Goal: Transaction & Acquisition: Purchase product/service

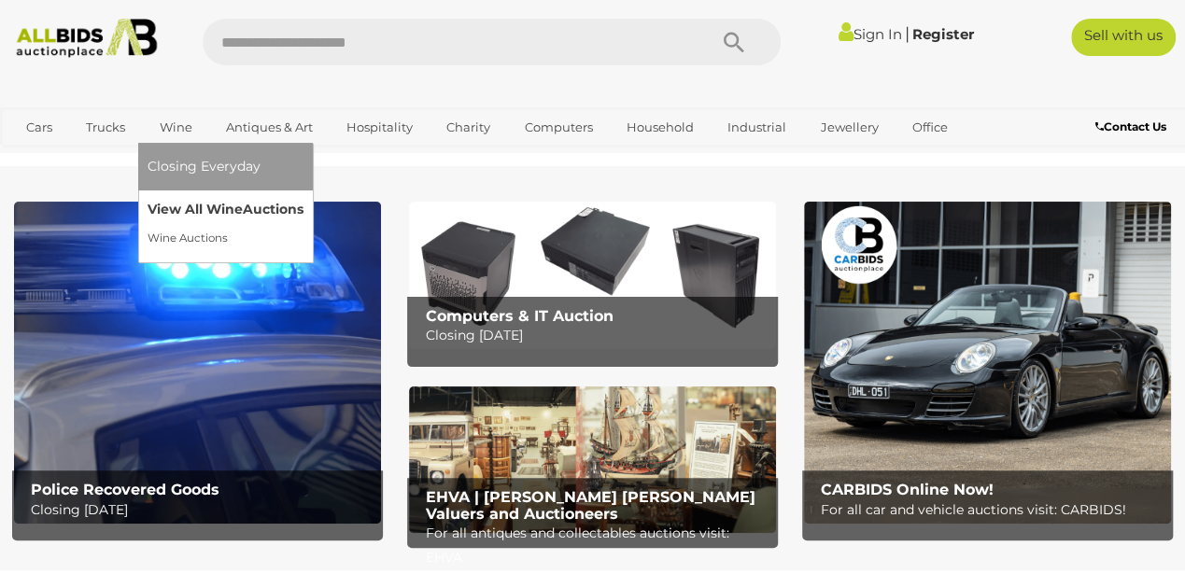
click at [189, 212] on link "View All Wine Auctions" at bounding box center [226, 209] width 156 height 29
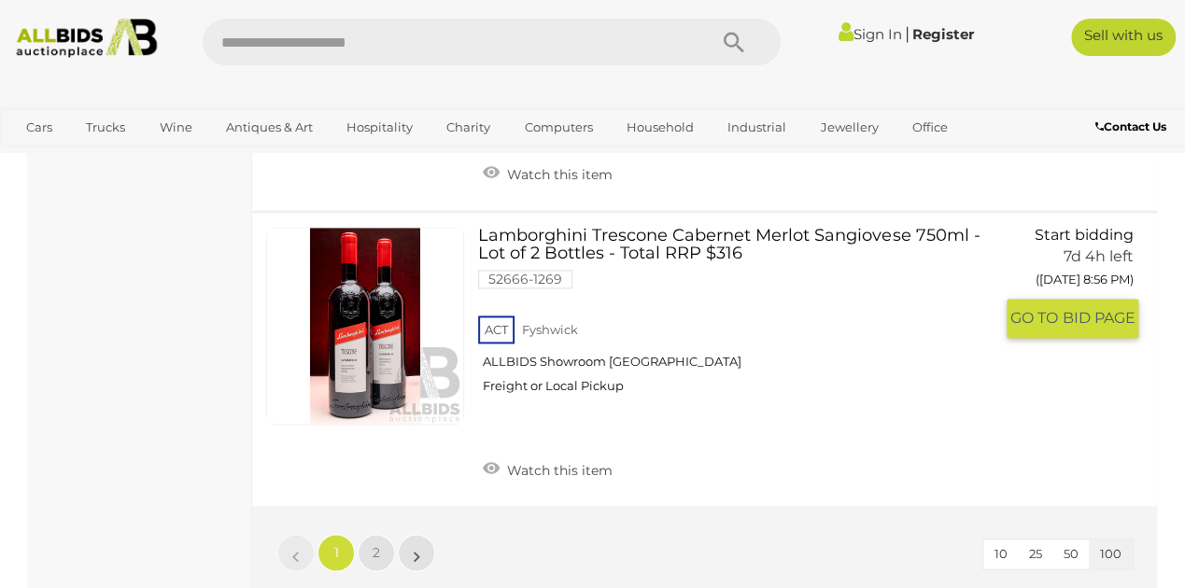
scroll to position [29627, 0]
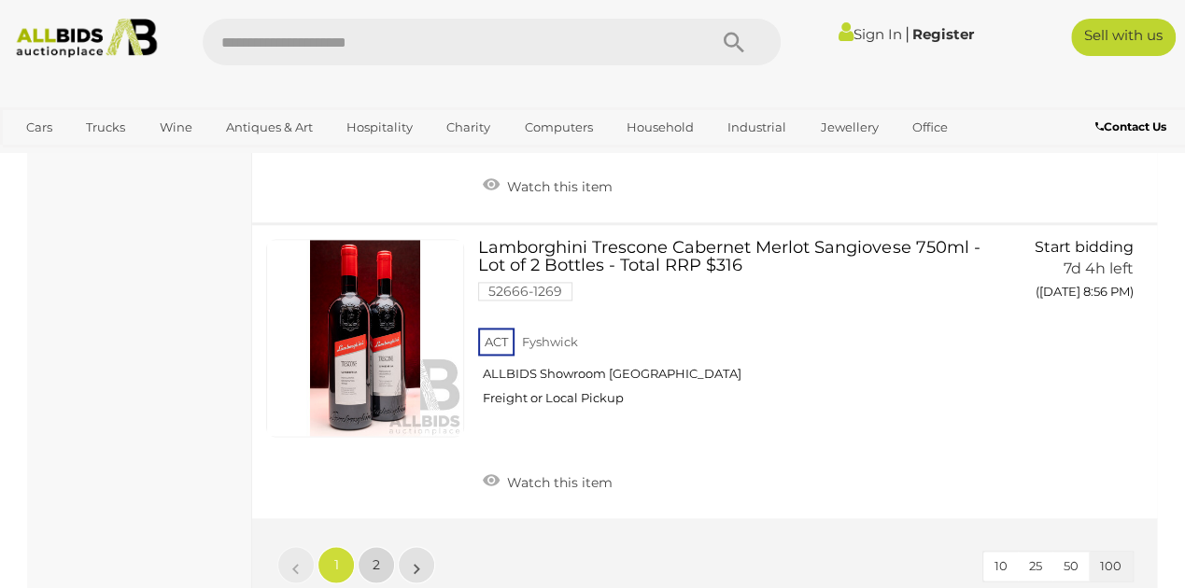
click at [370, 546] on link "2" at bounding box center [376, 564] width 37 height 37
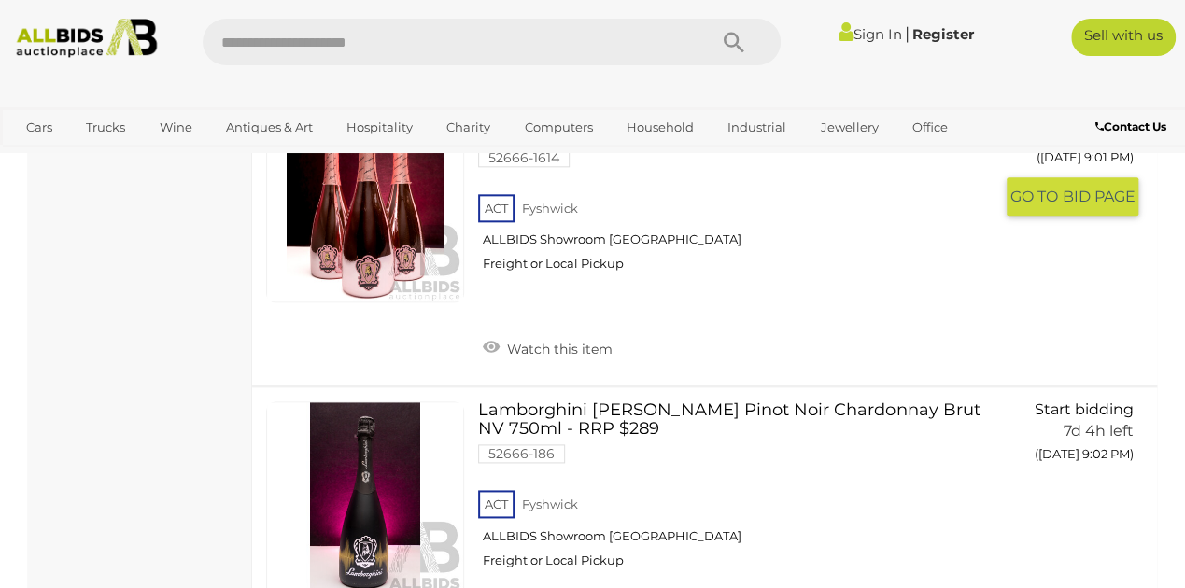
scroll to position [1206, 0]
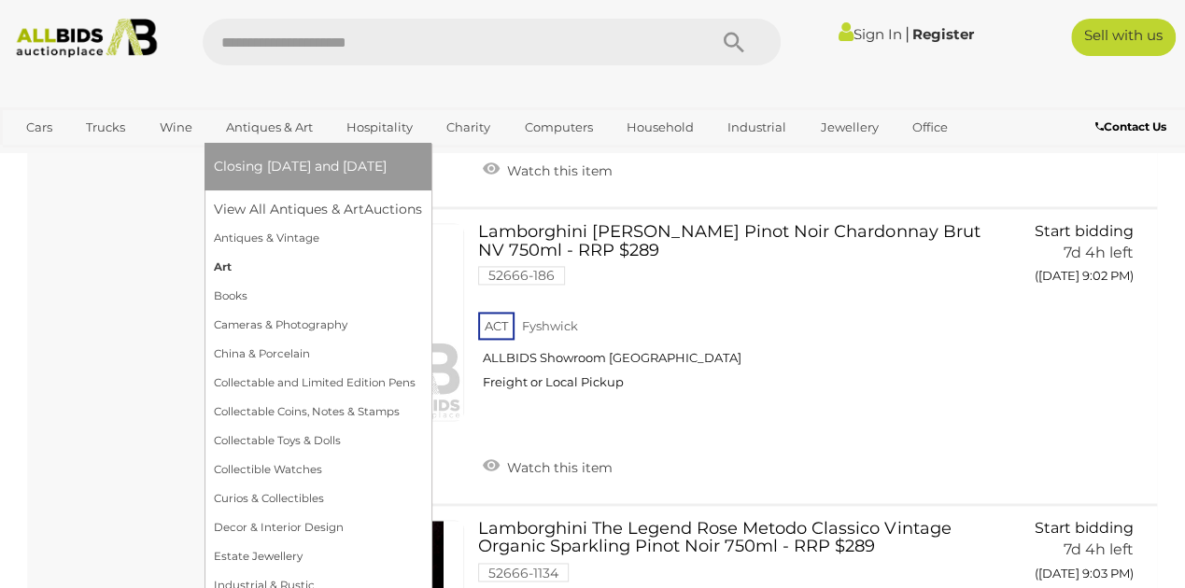
click at [222, 269] on link "Art" at bounding box center [318, 267] width 208 height 29
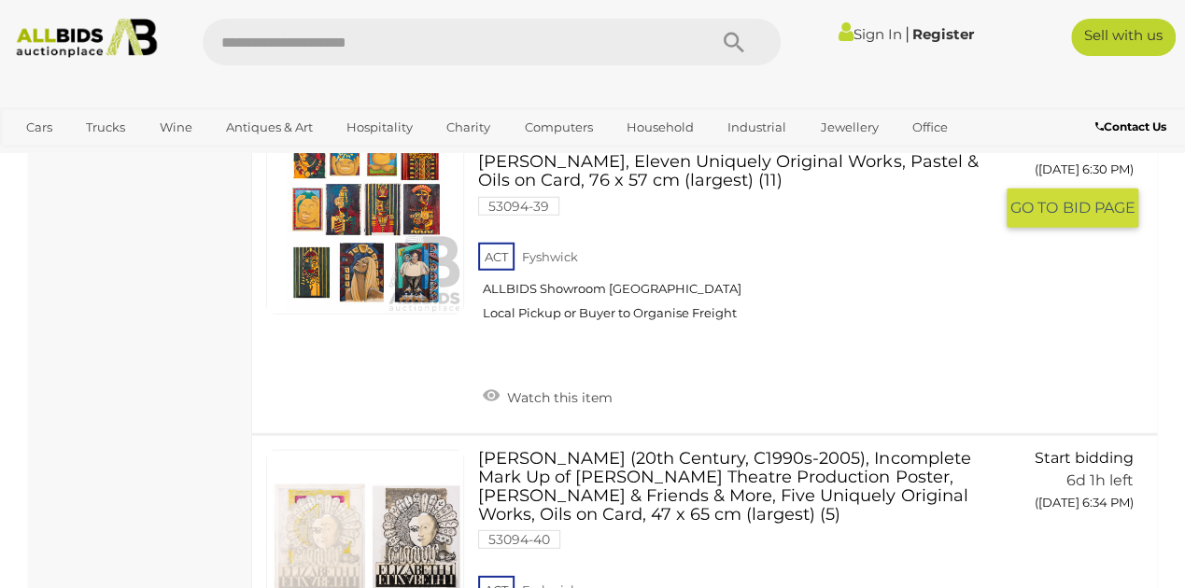
scroll to position [31245, 0]
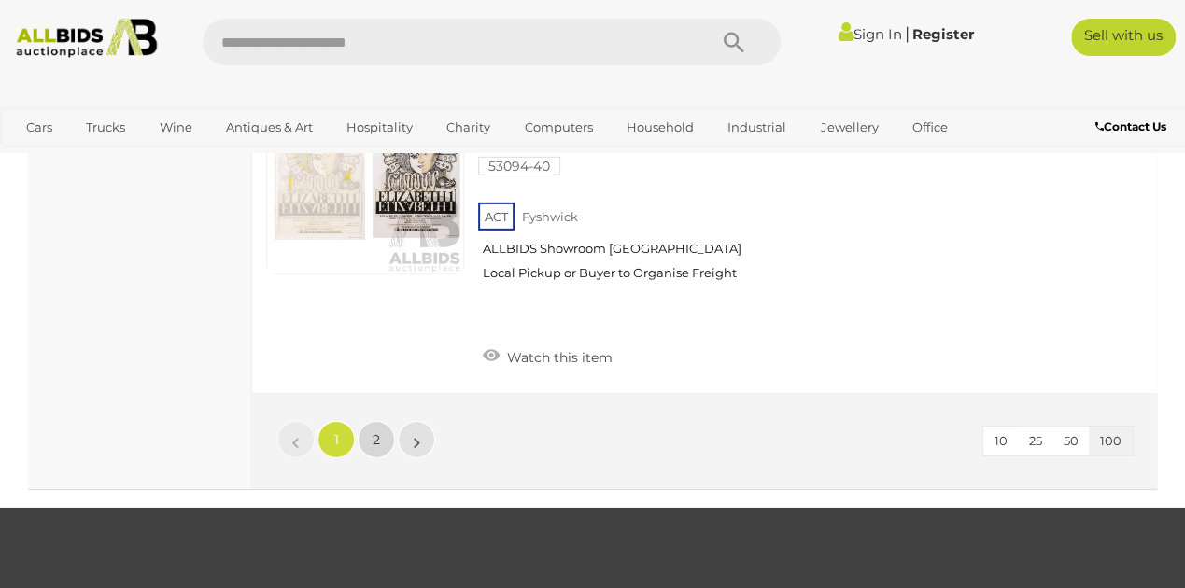
click at [374, 431] on span "2" at bounding box center [376, 439] width 7 height 17
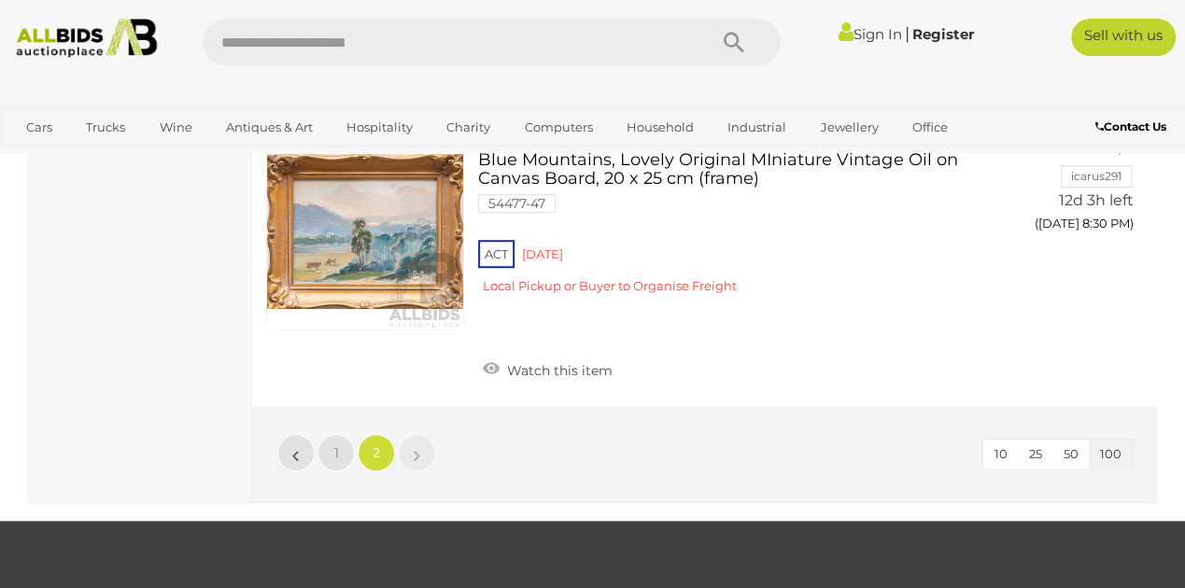
scroll to position [29007, 0]
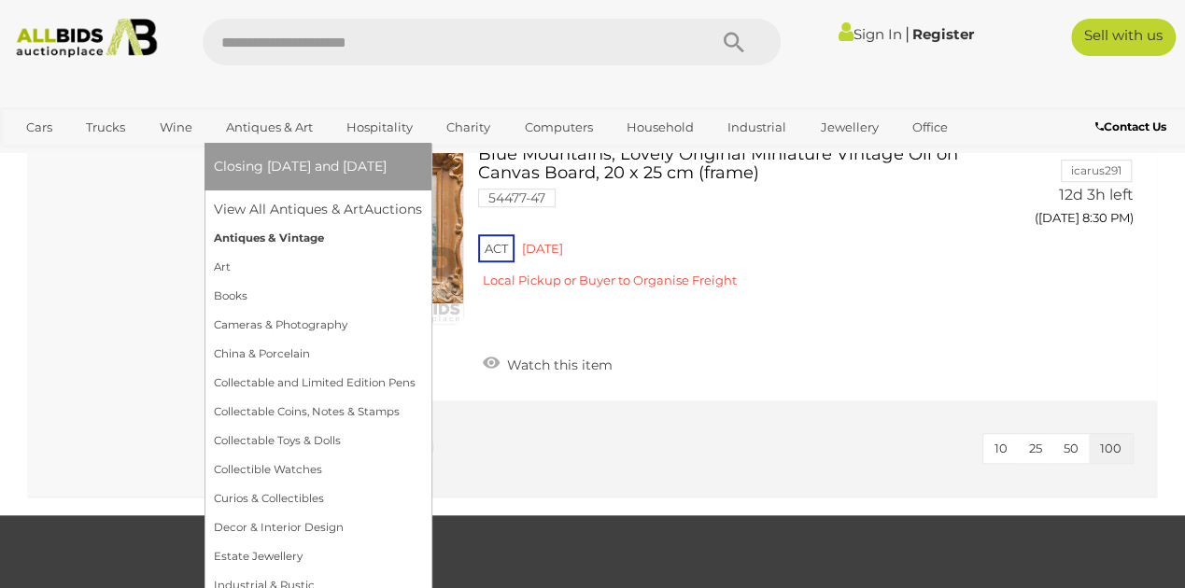
click at [260, 235] on link "Antiques & Vintage" at bounding box center [318, 238] width 208 height 29
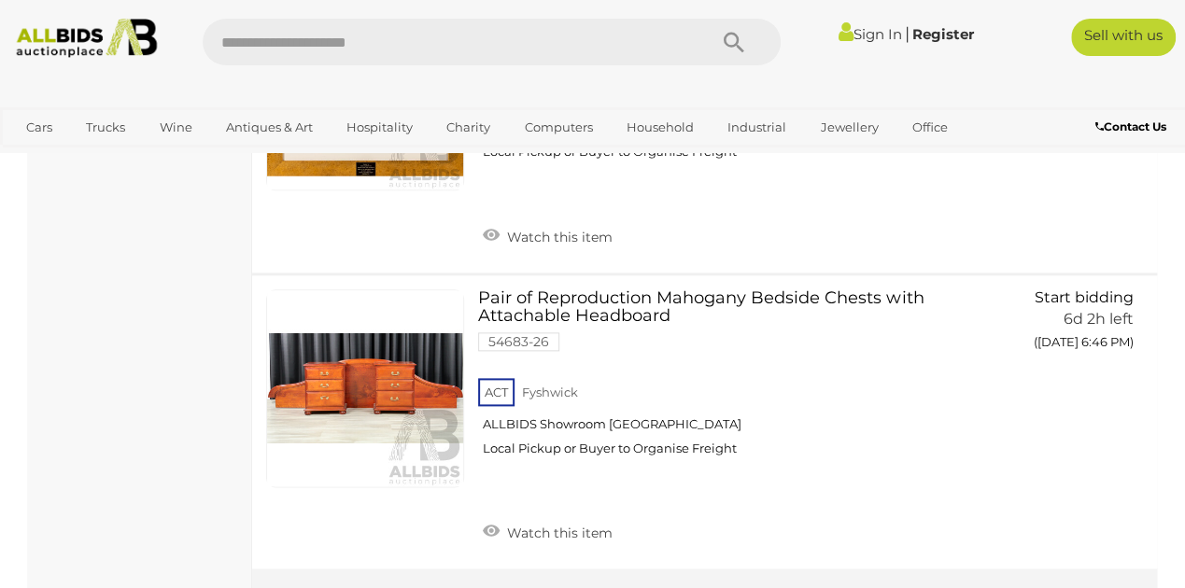
scroll to position [29503, 0]
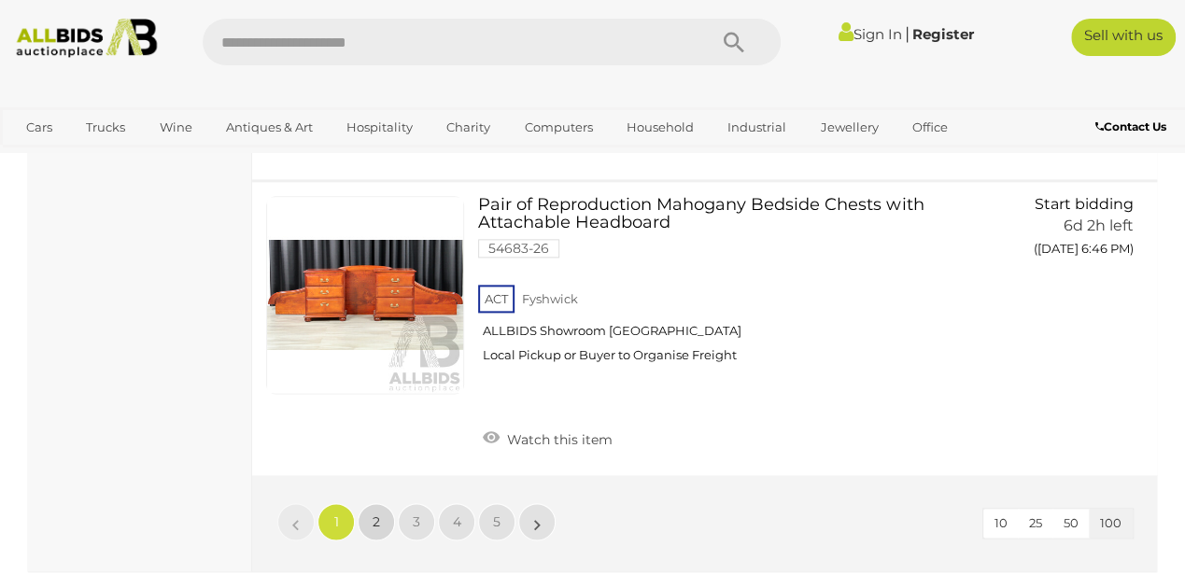
click at [383, 503] on link "2" at bounding box center [376, 521] width 37 height 37
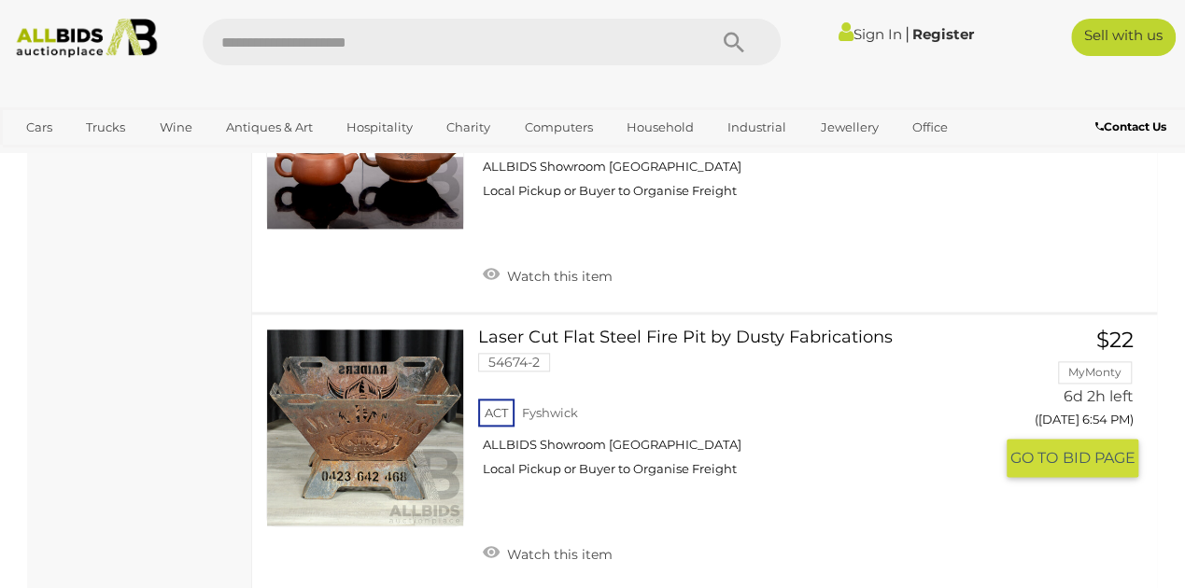
scroll to position [4506, 0]
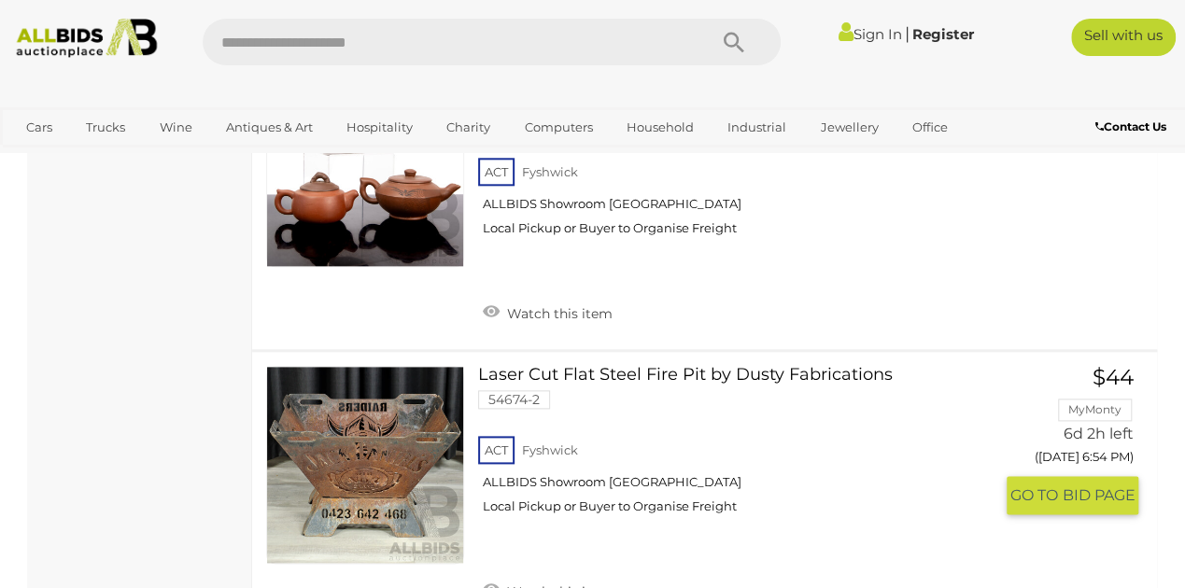
click at [387, 397] on link at bounding box center [365, 465] width 198 height 198
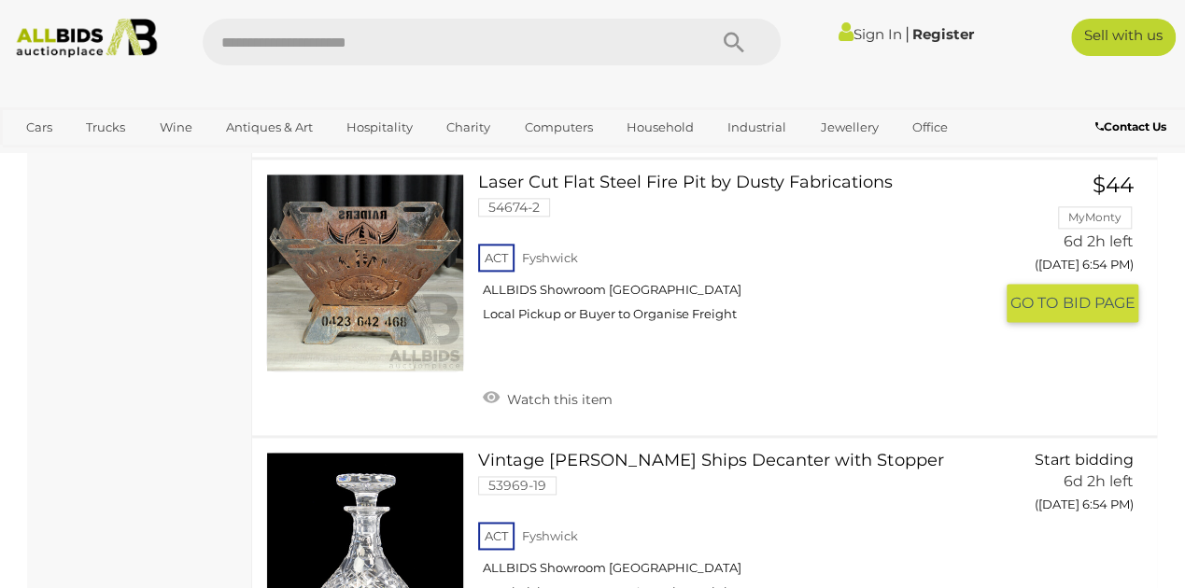
scroll to position [4449, 0]
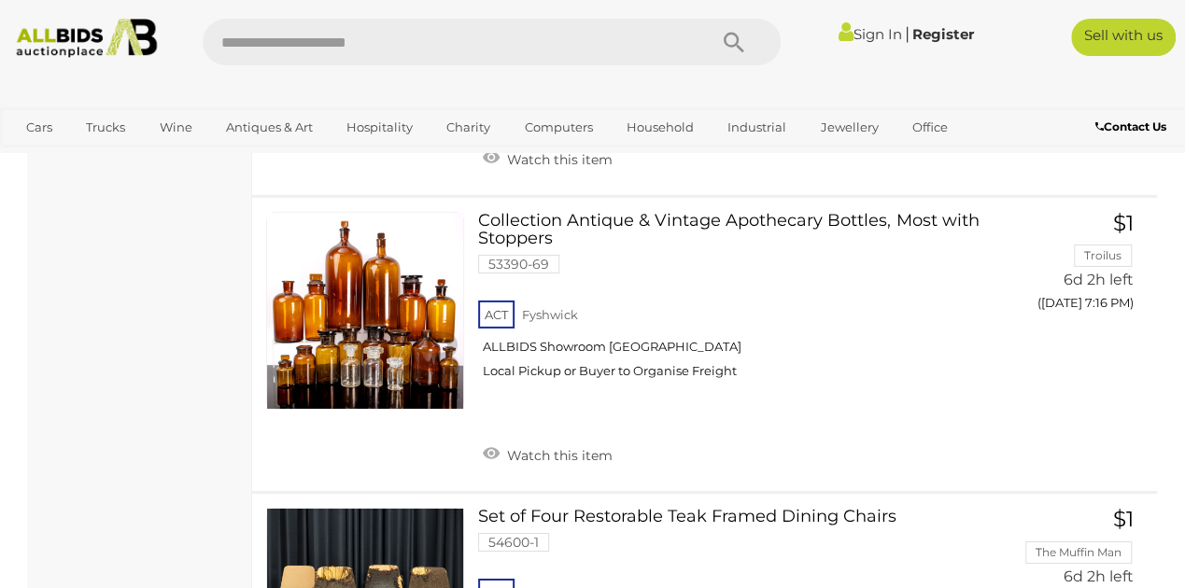
scroll to position [17054, 0]
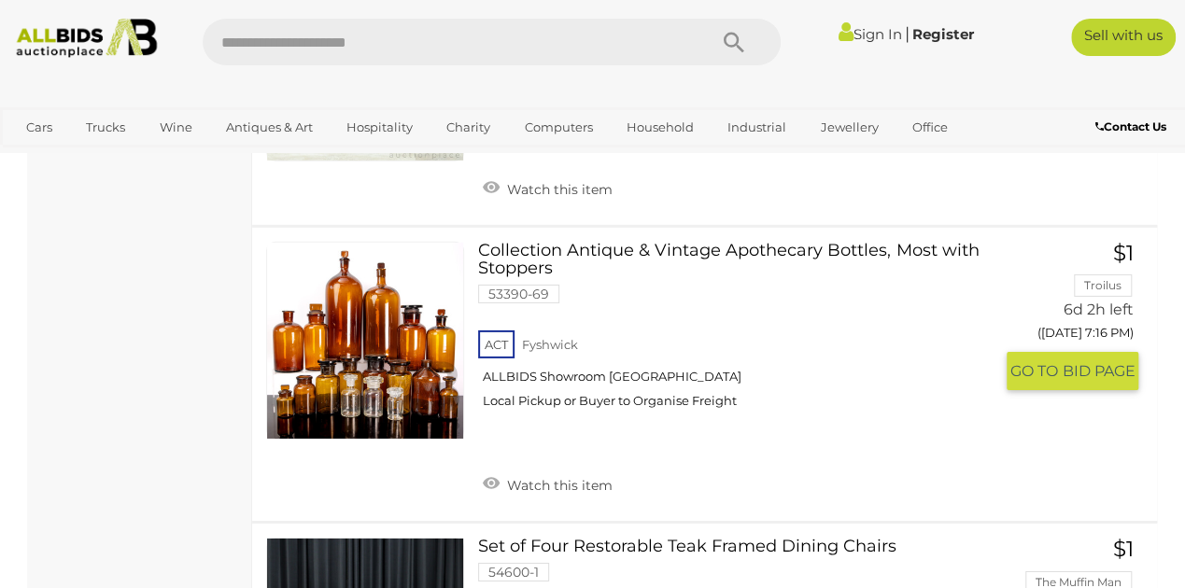
click at [375, 242] on link at bounding box center [365, 341] width 198 height 198
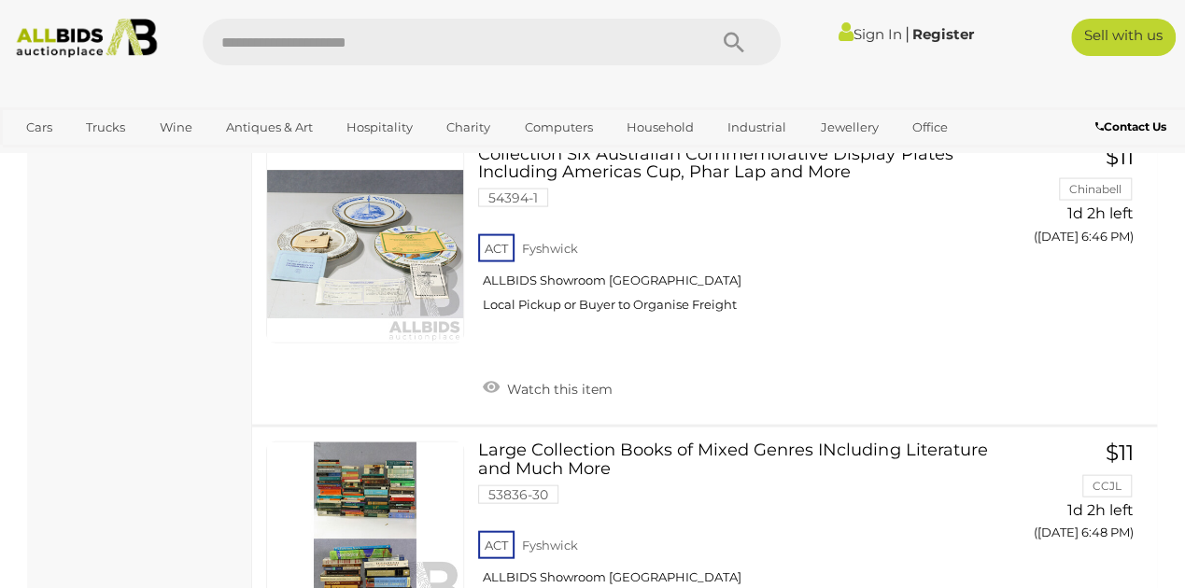
scroll to position [30236, 0]
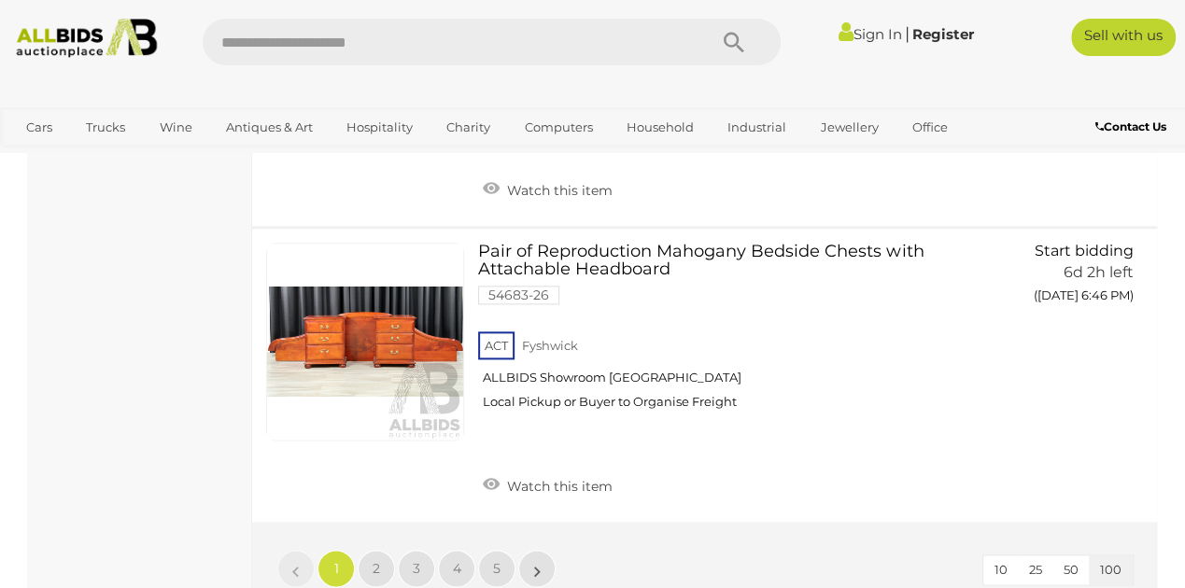
scroll to position [29490, 0]
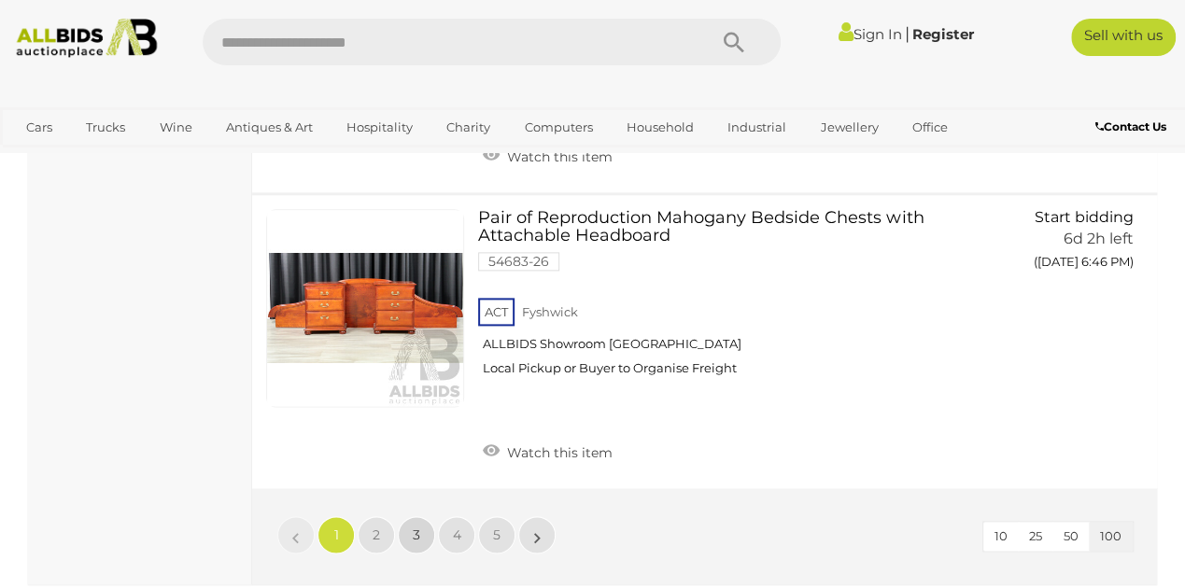
click at [418, 527] on span "3" at bounding box center [416, 535] width 7 height 17
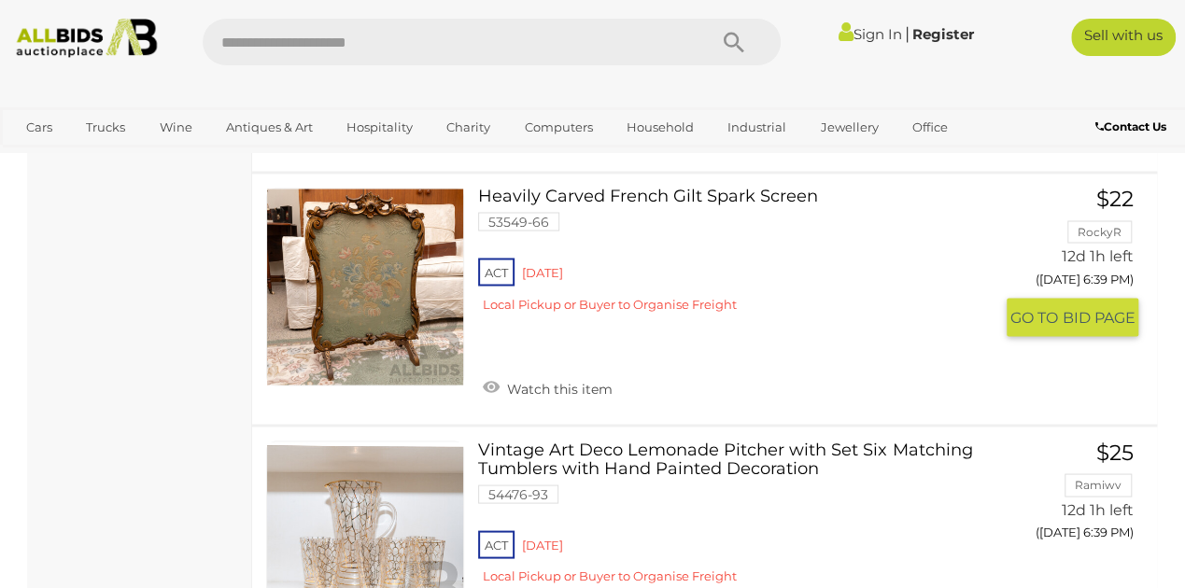
scroll to position [15933, 0]
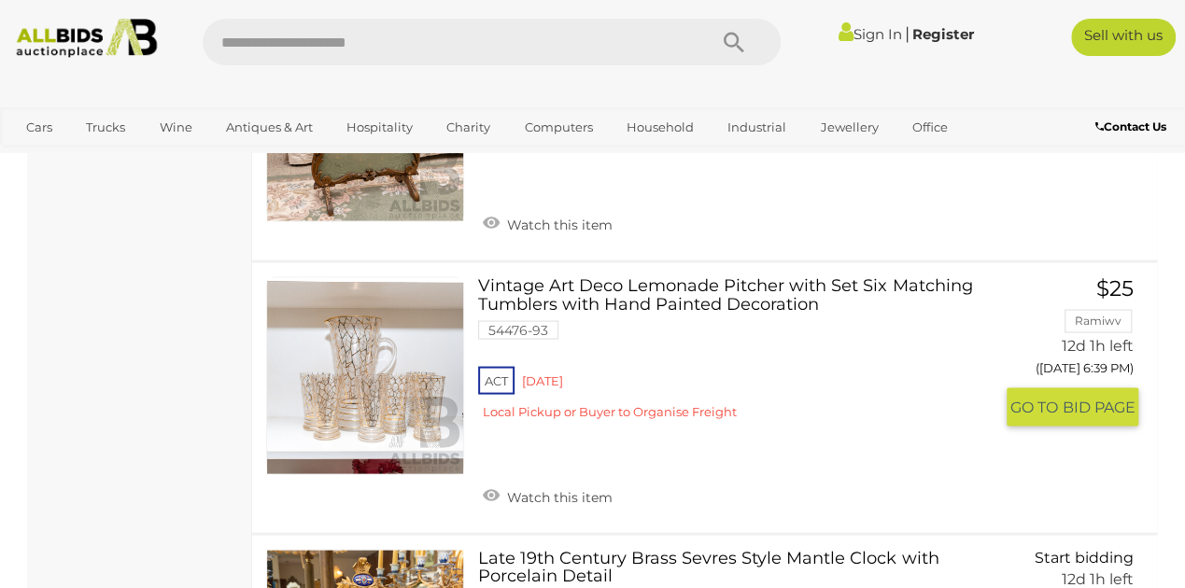
click at [362, 319] on link at bounding box center [365, 375] width 198 height 198
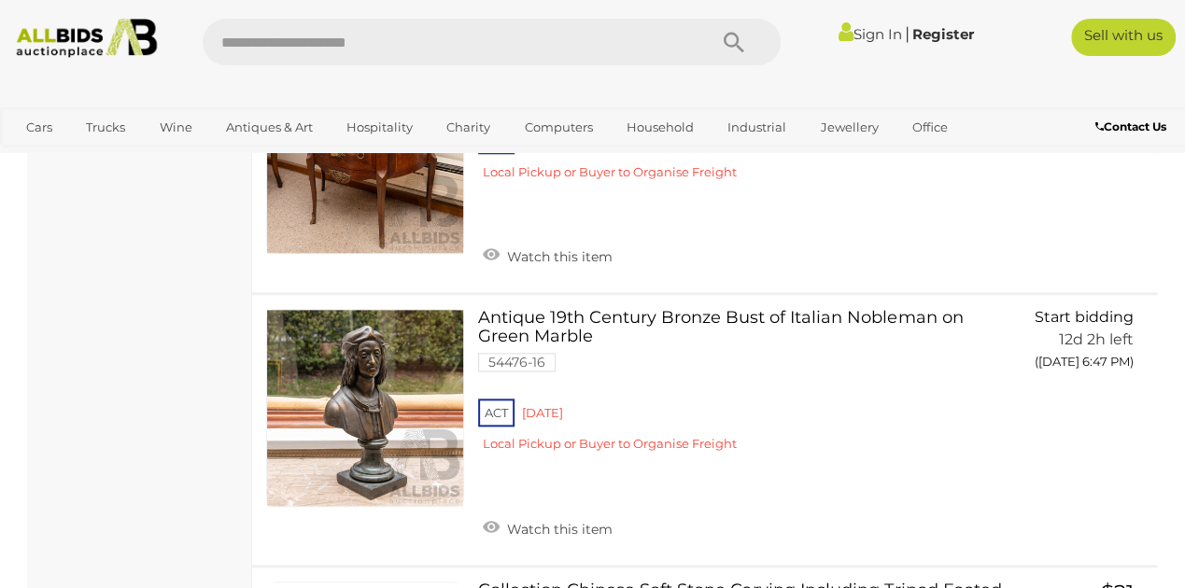
scroll to position [18532, 0]
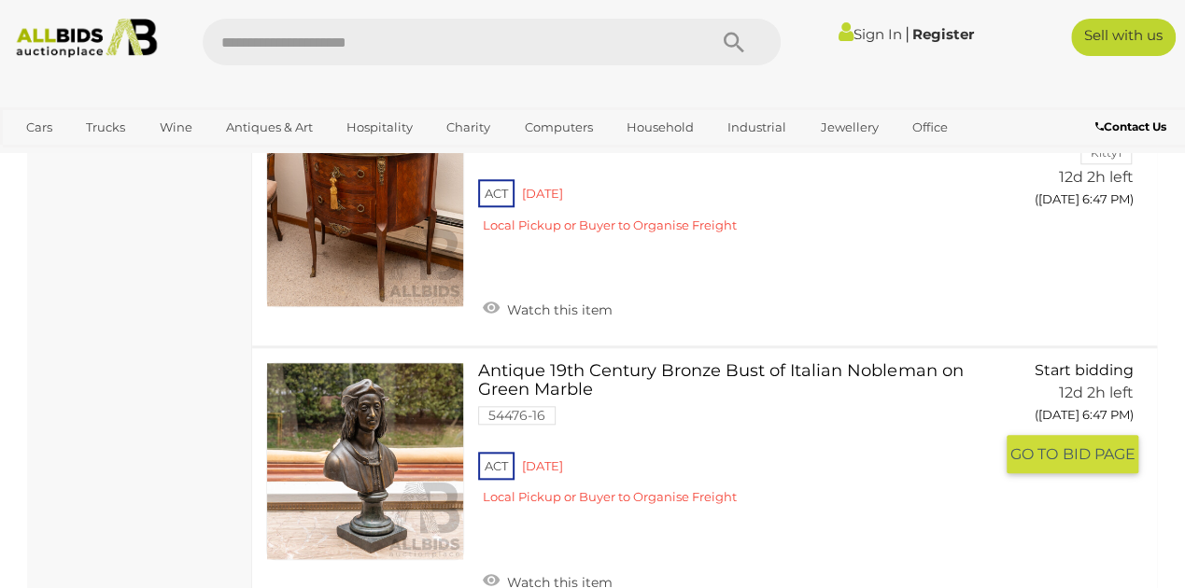
click at [372, 376] on link at bounding box center [365, 461] width 198 height 198
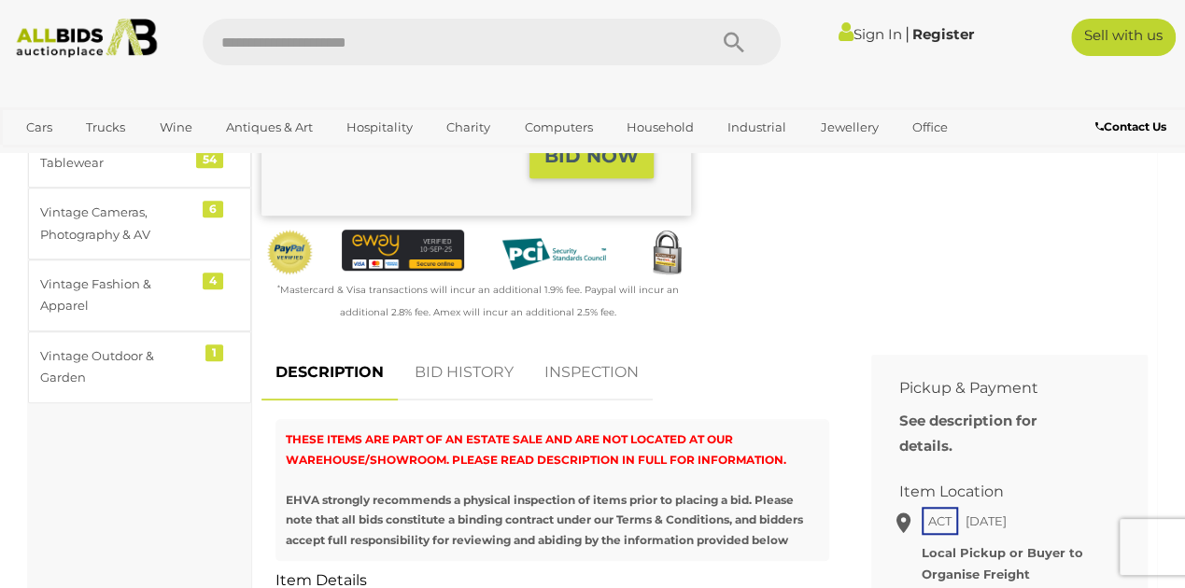
scroll to position [622, 0]
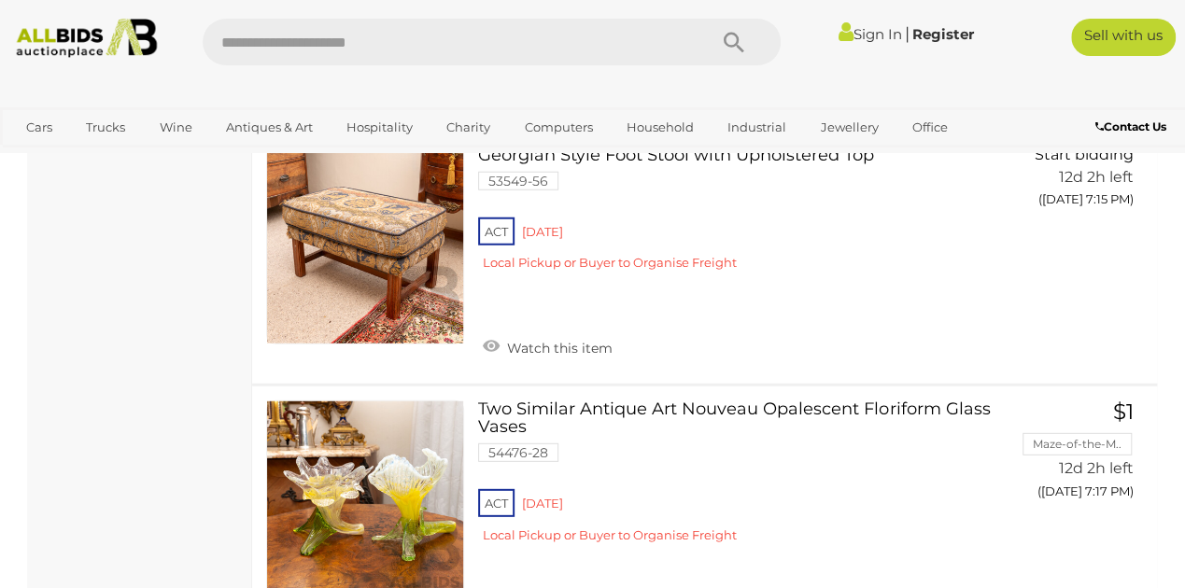
scroll to position [27574, 0]
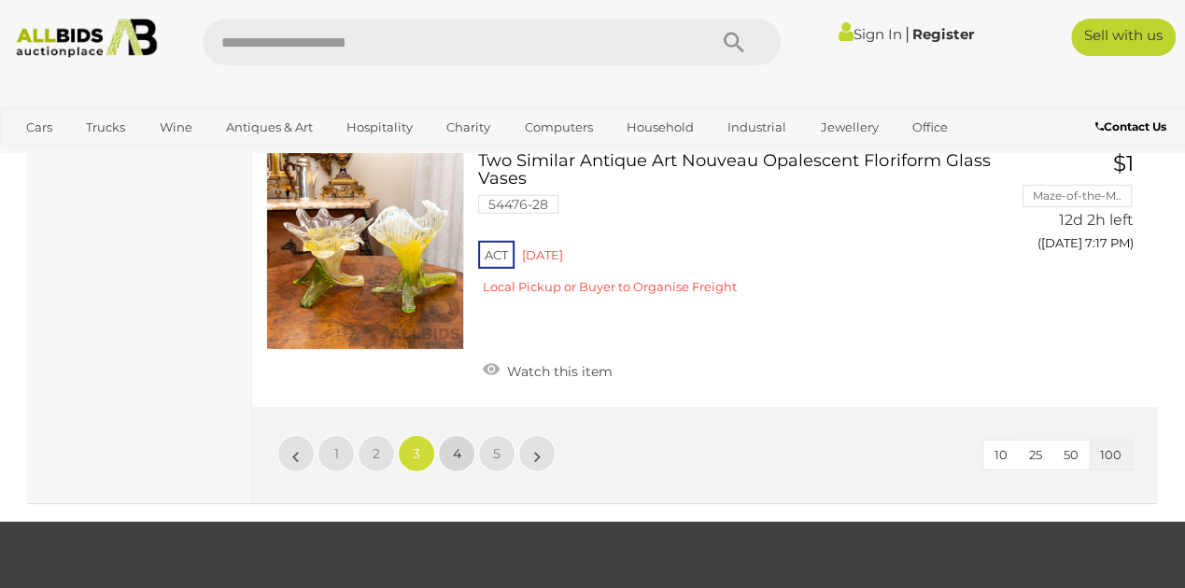
click at [457, 445] on span "4" at bounding box center [457, 453] width 8 height 17
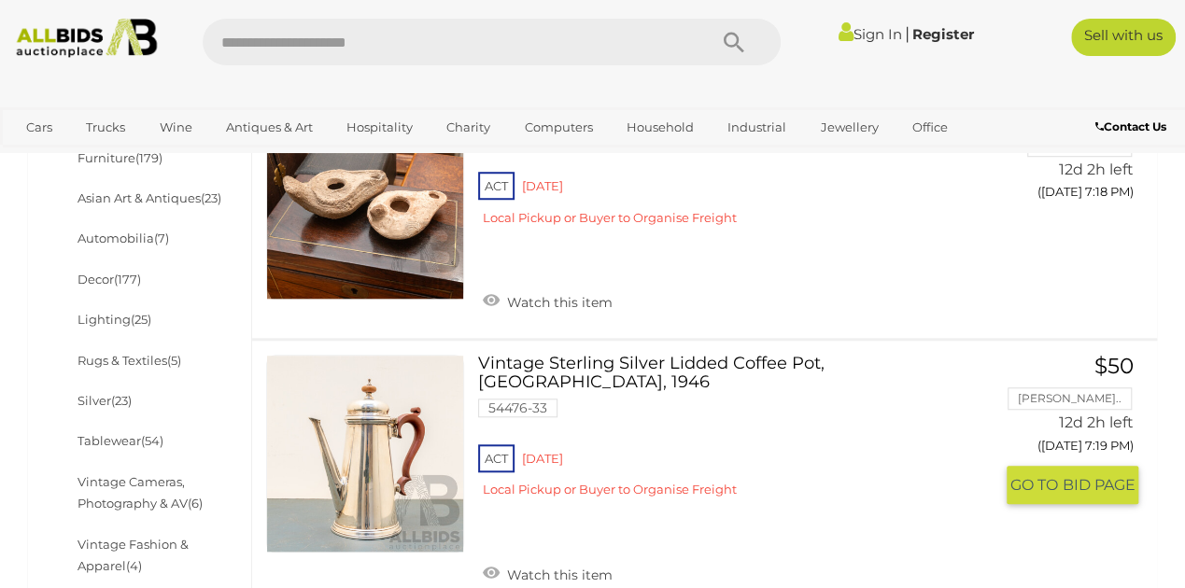
scroll to position [522, 0]
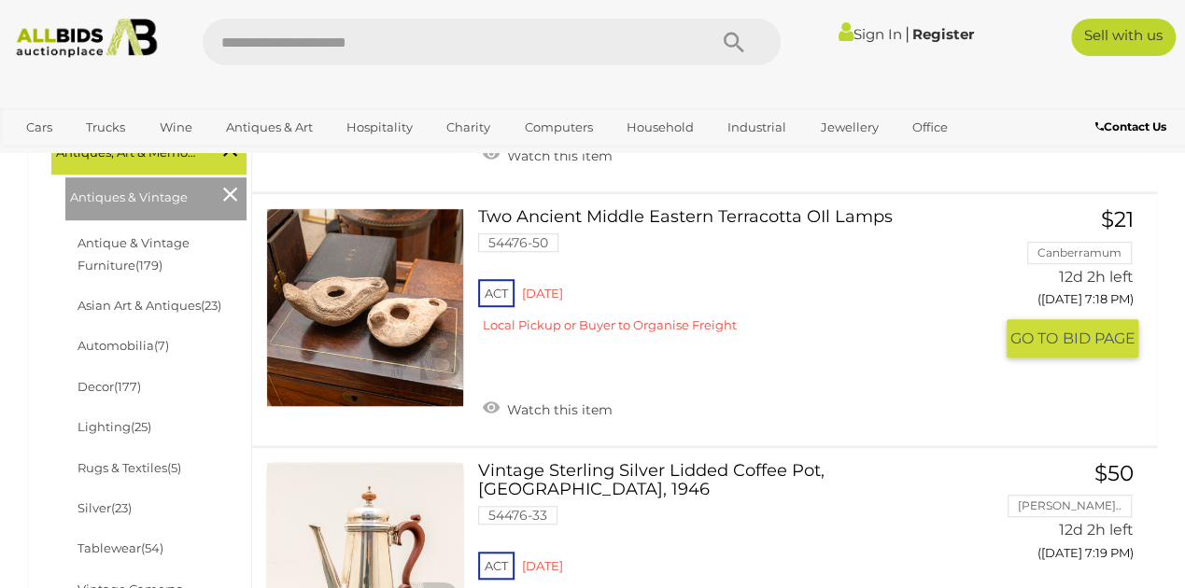
click at [347, 298] on link at bounding box center [365, 307] width 198 height 198
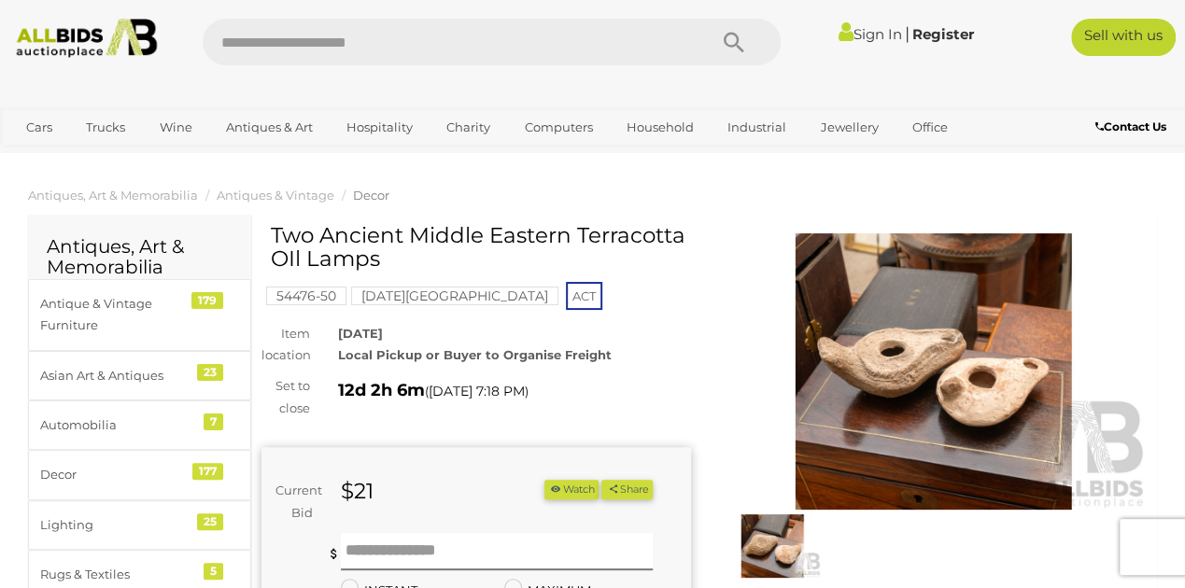
click at [884, 375] on img at bounding box center [933, 371] width 429 height 276
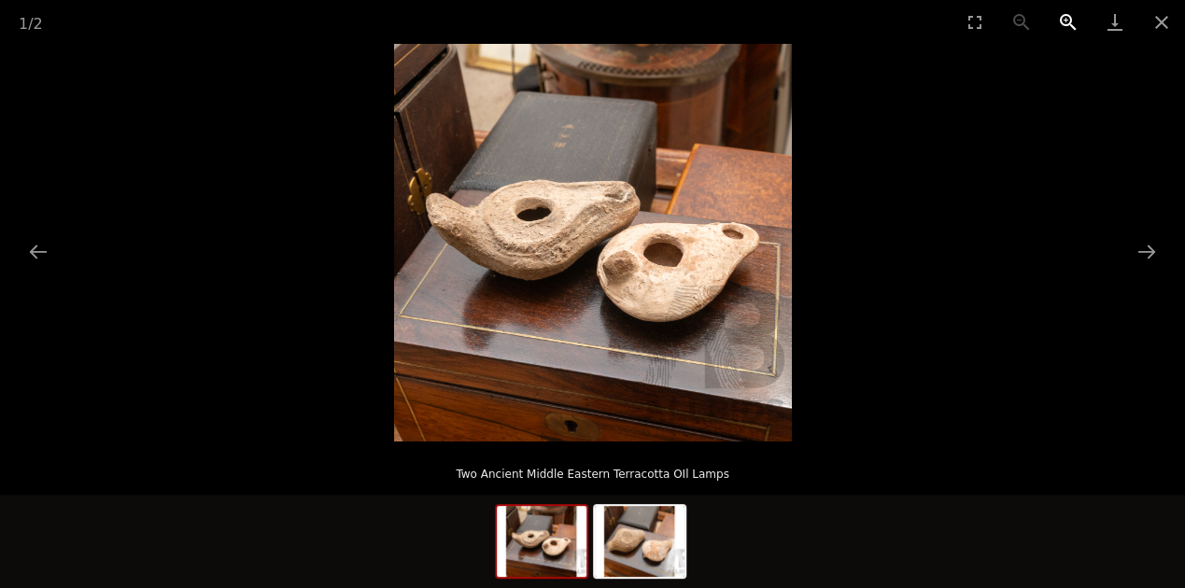
click at [1068, 18] on button "Zoom in" at bounding box center [1068, 22] width 47 height 44
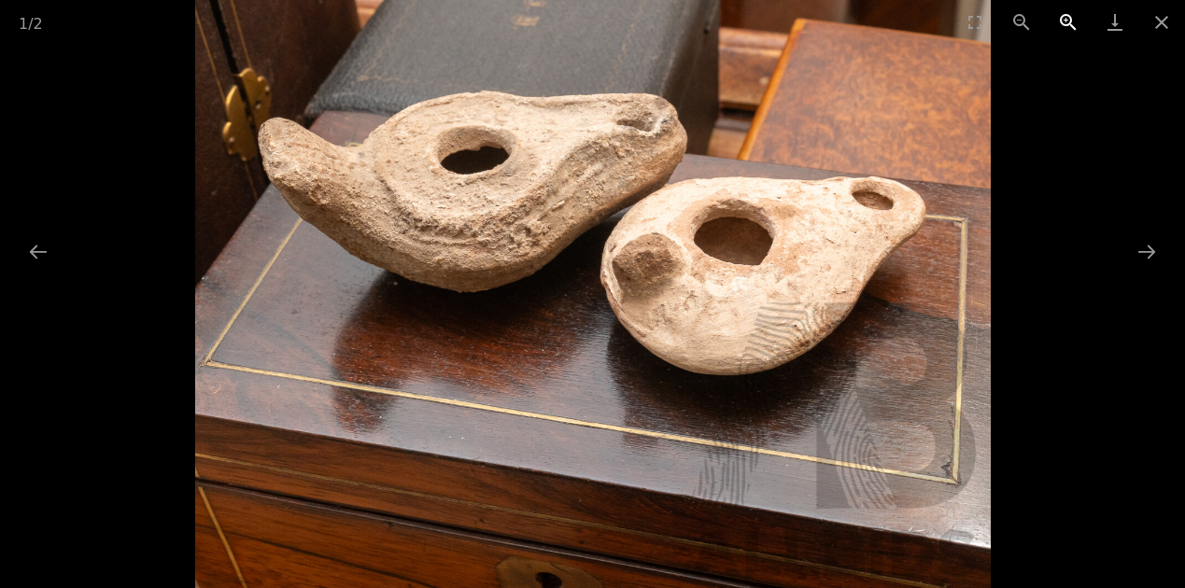
click at [1068, 18] on button "Zoom in" at bounding box center [1068, 22] width 47 height 44
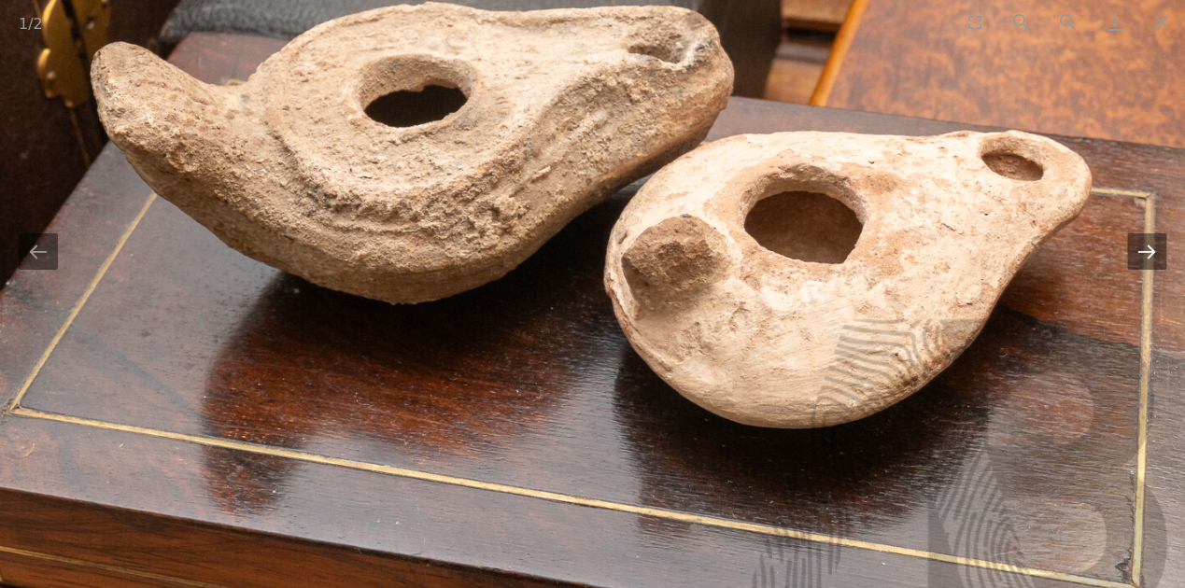
click at [1150, 246] on button "Next slide" at bounding box center [1146, 251] width 39 height 36
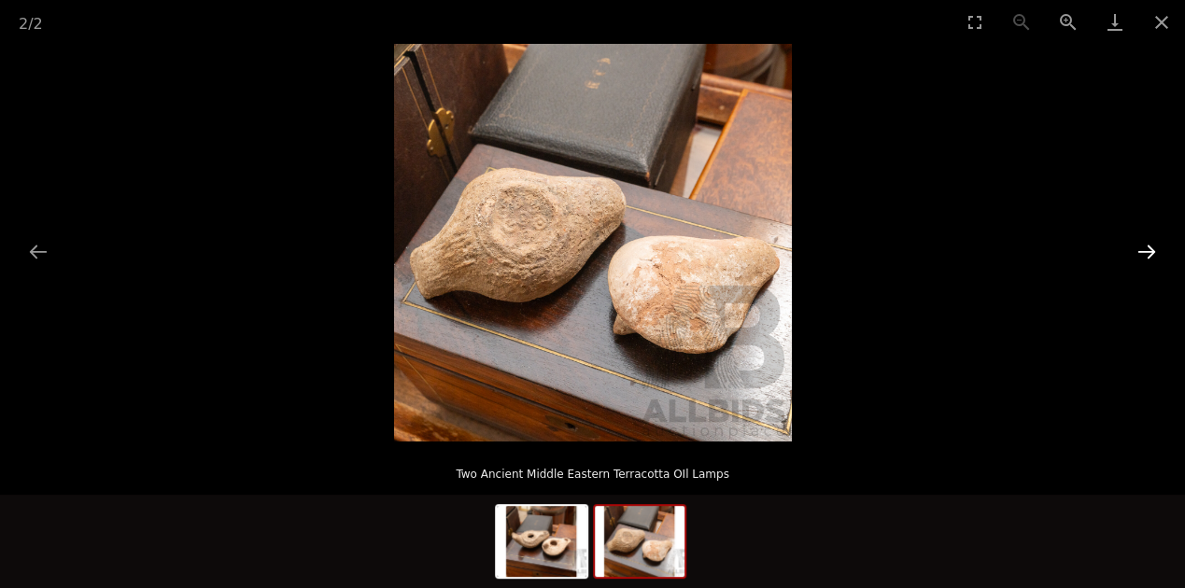
click at [1150, 246] on button "Next slide" at bounding box center [1146, 251] width 39 height 36
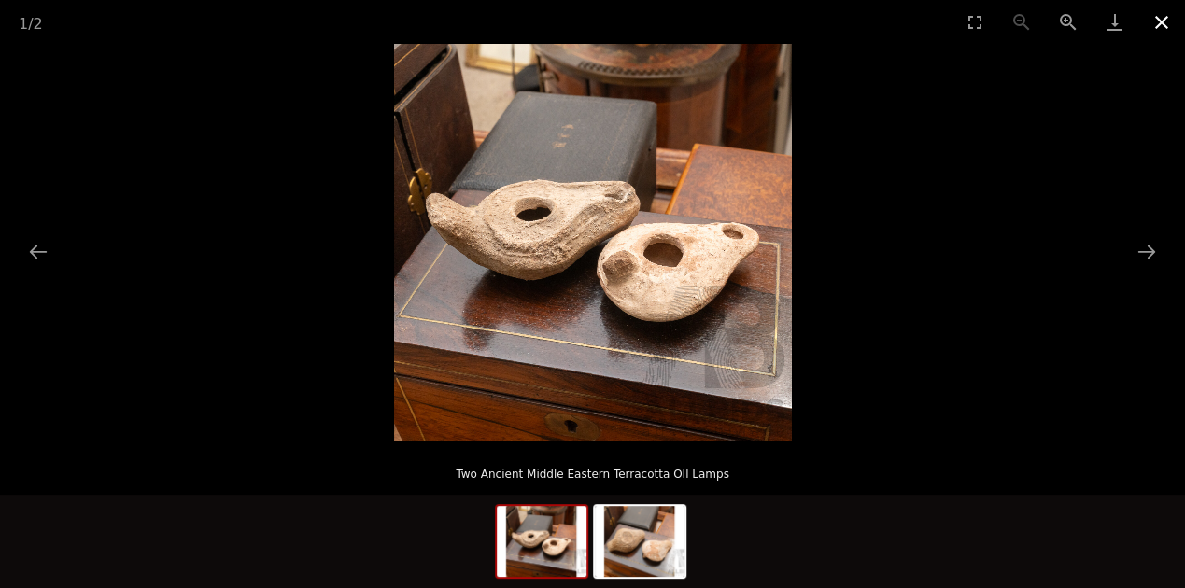
click at [1160, 21] on button "Close gallery" at bounding box center [1161, 22] width 47 height 44
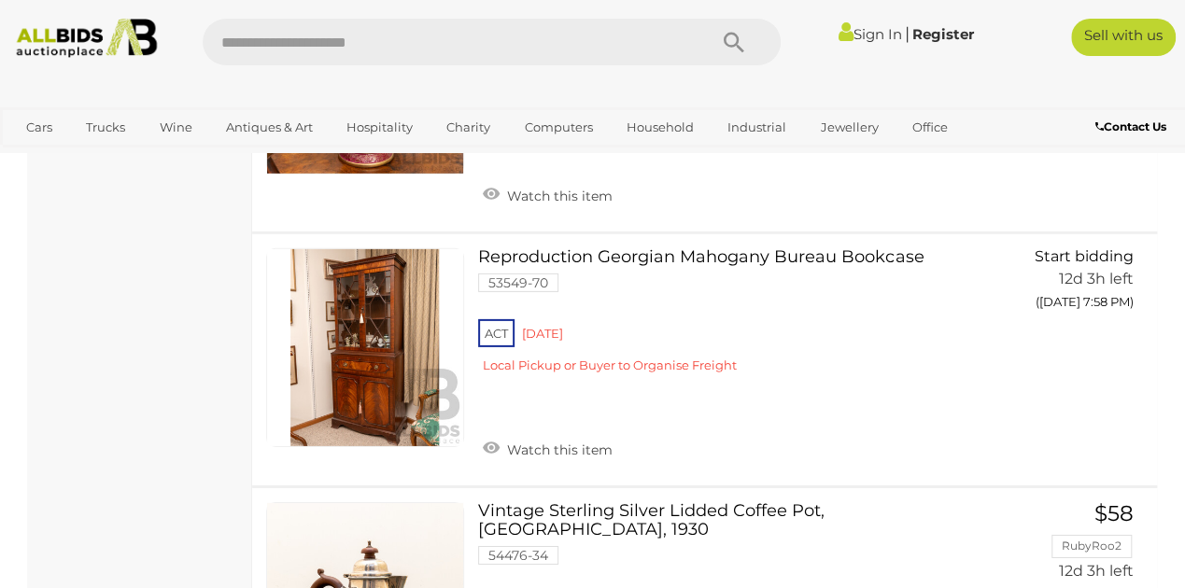
scroll to position [20783, 0]
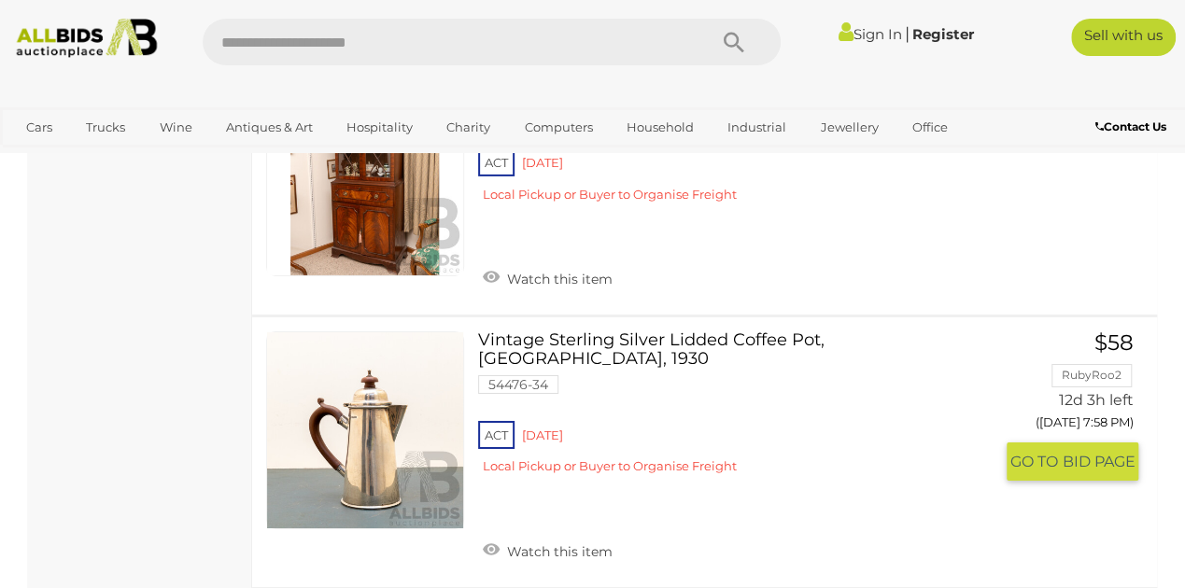
click at [386, 345] on link at bounding box center [365, 430] width 198 height 198
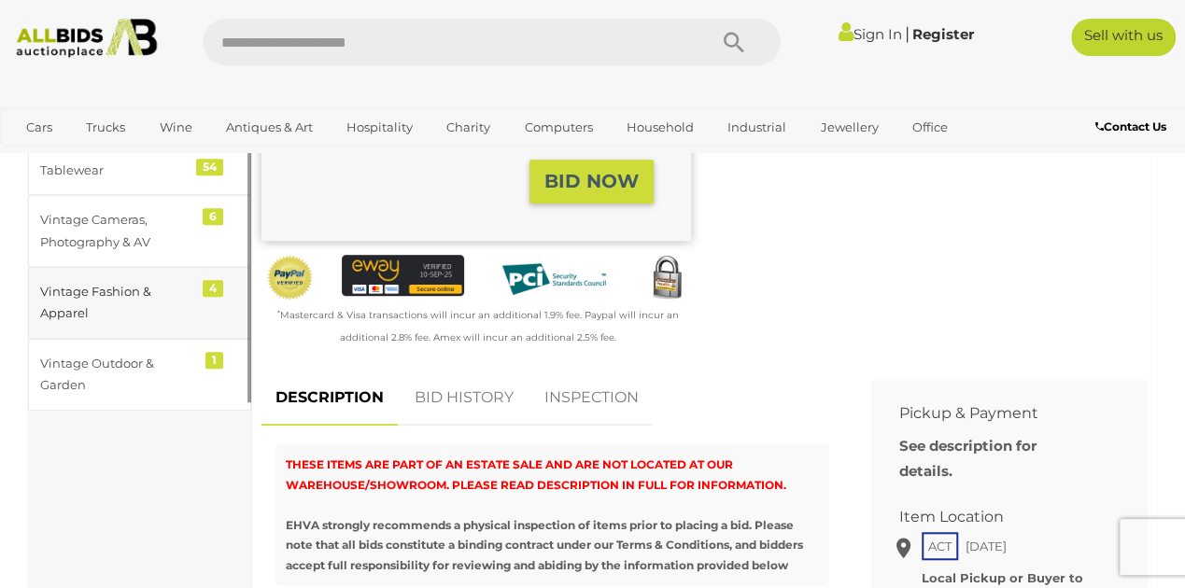
scroll to position [373, 0]
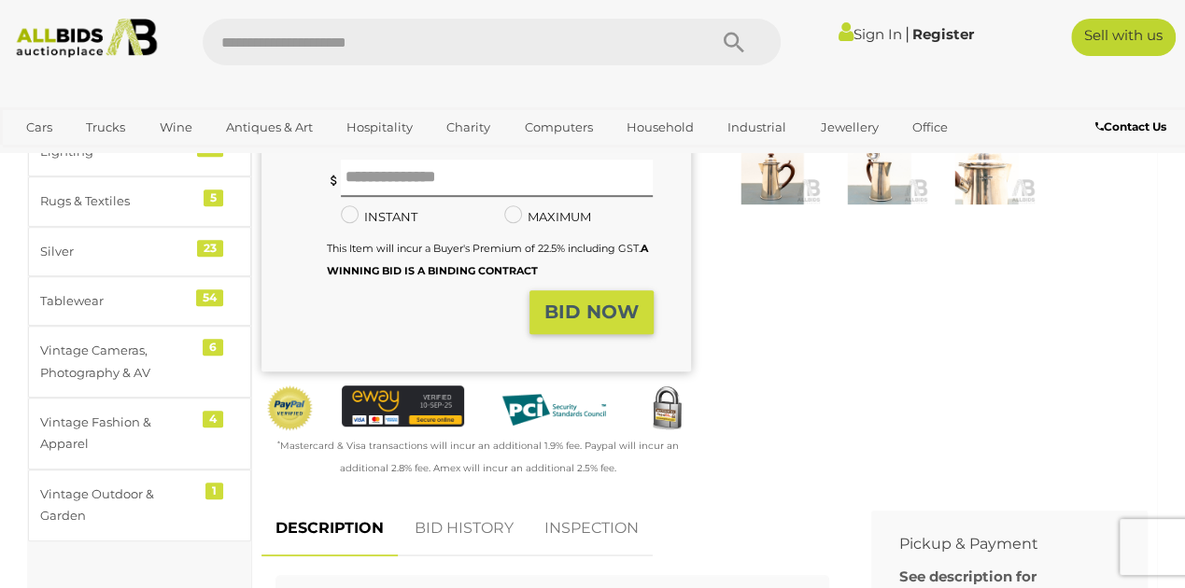
click at [784, 177] on img at bounding box center [773, 172] width 98 height 63
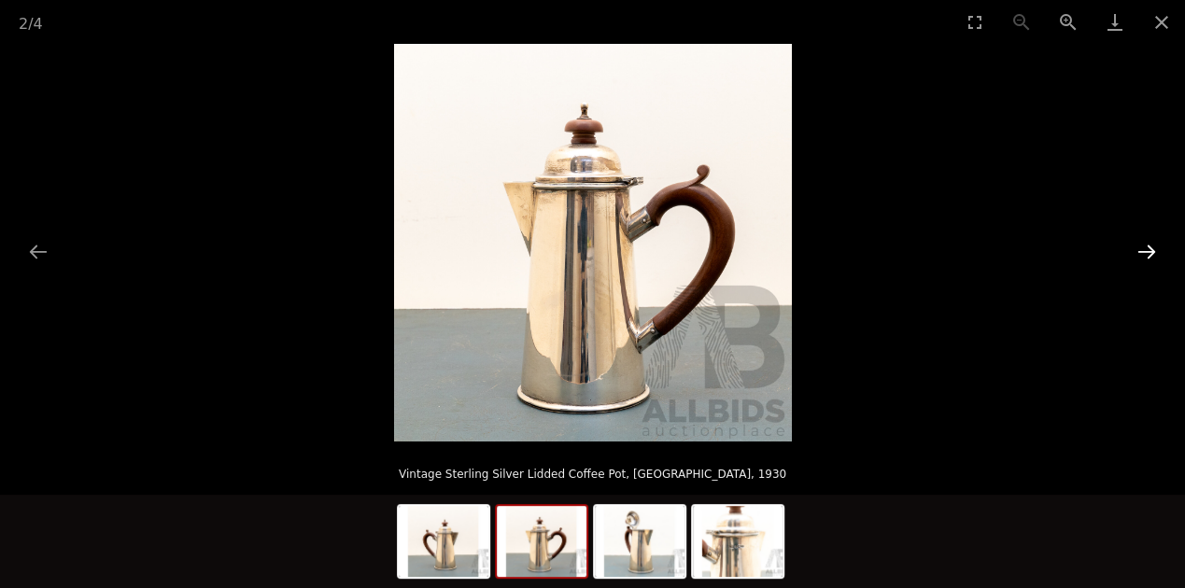
click at [1139, 246] on button "Next slide" at bounding box center [1146, 251] width 39 height 36
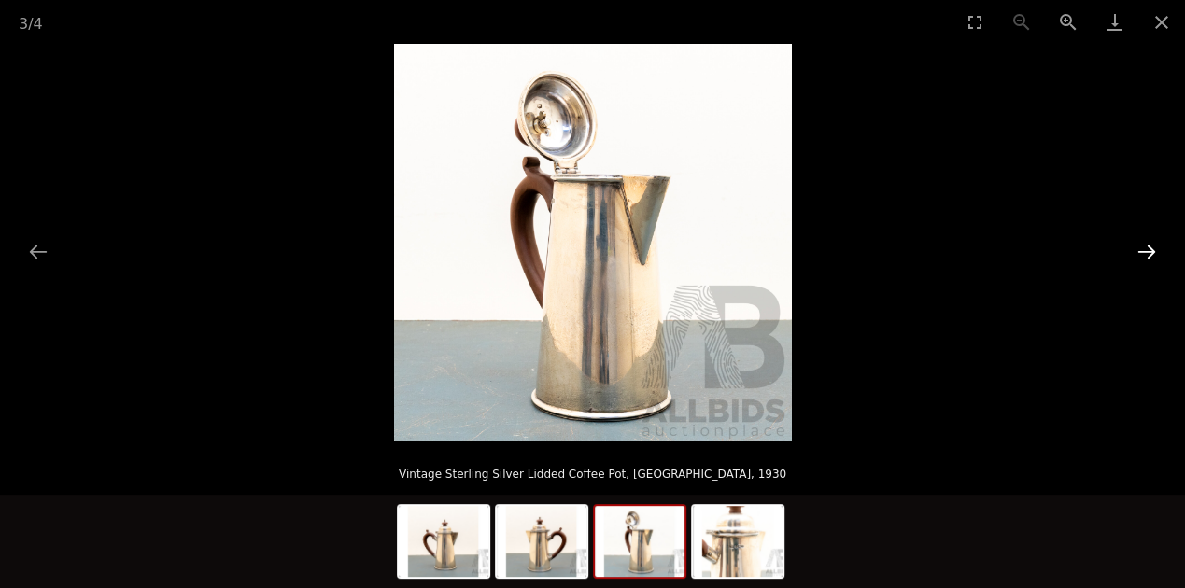
click at [1139, 246] on button "Next slide" at bounding box center [1146, 251] width 39 height 36
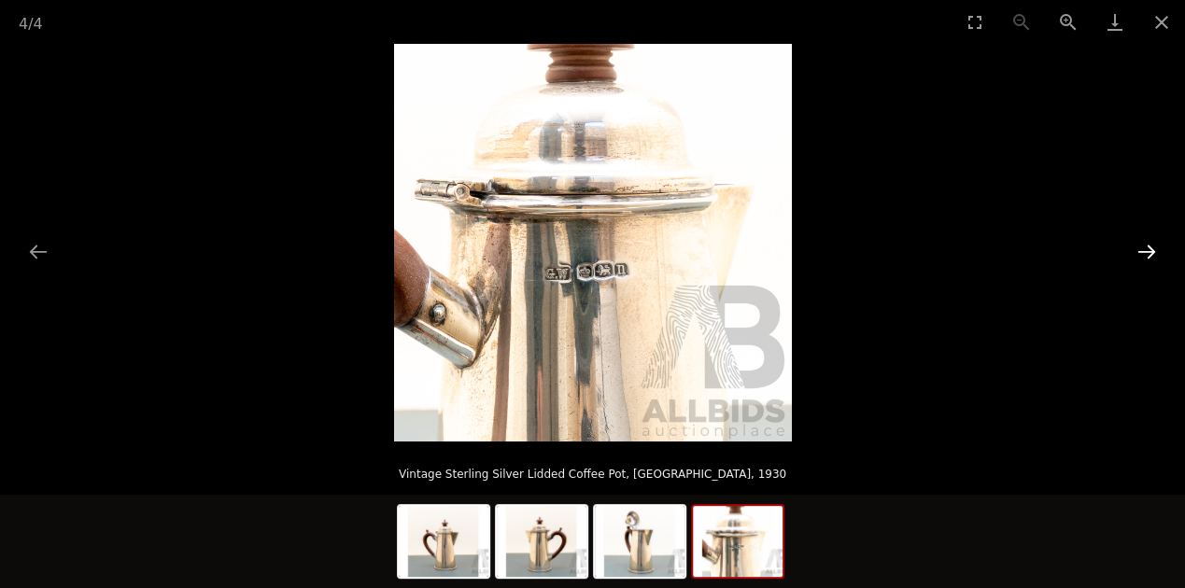
click at [1139, 246] on button "Next slide" at bounding box center [1146, 251] width 39 height 36
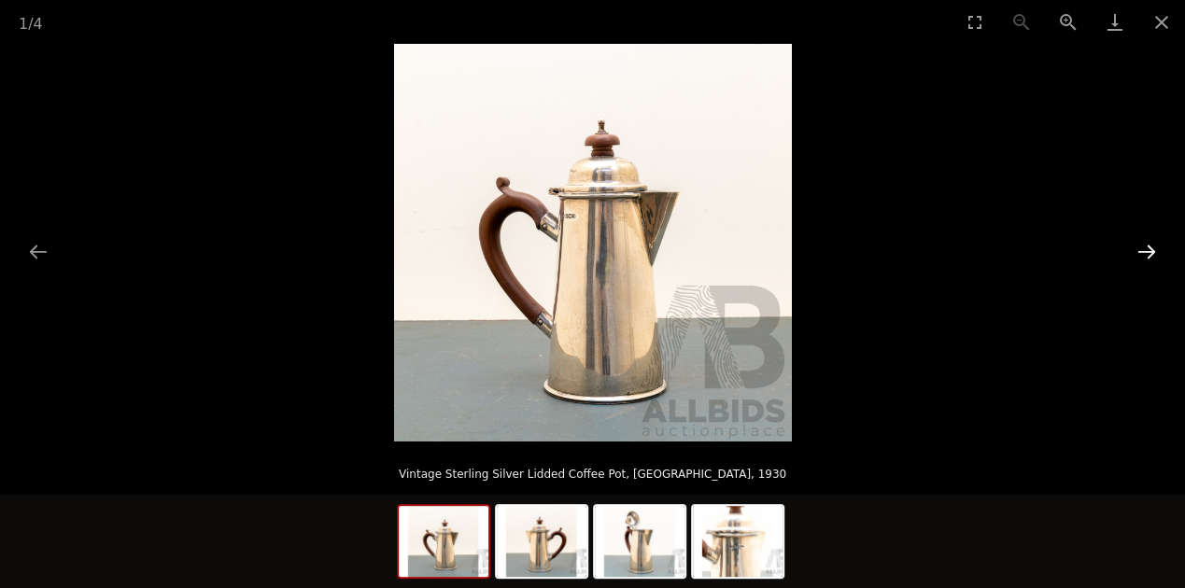
click at [1146, 247] on button "Next slide" at bounding box center [1146, 251] width 39 height 36
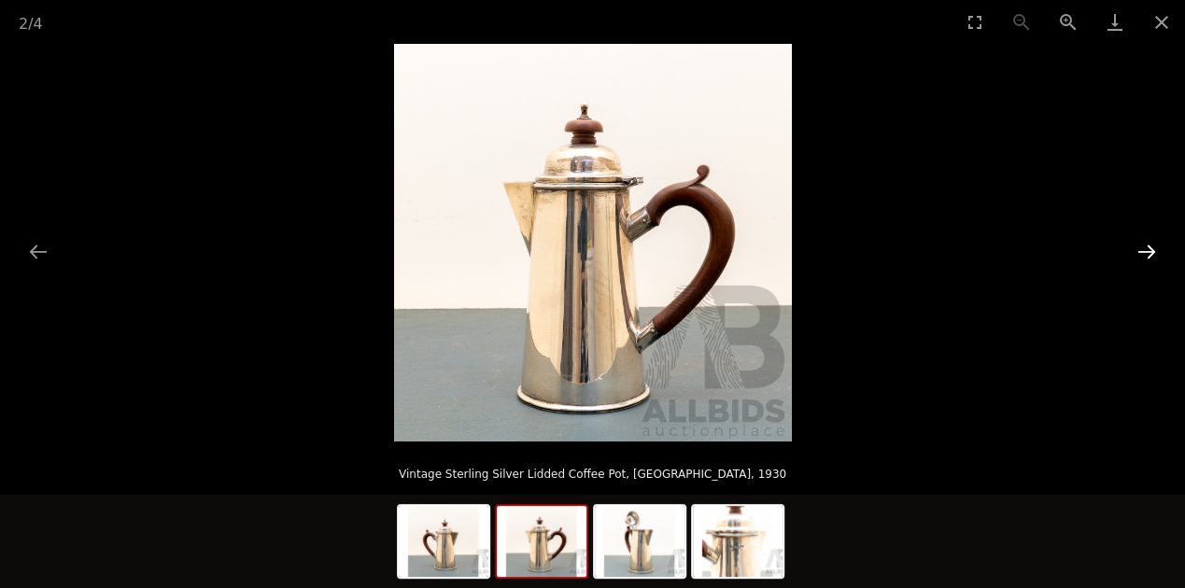
click at [1146, 247] on button "Next slide" at bounding box center [1146, 251] width 39 height 36
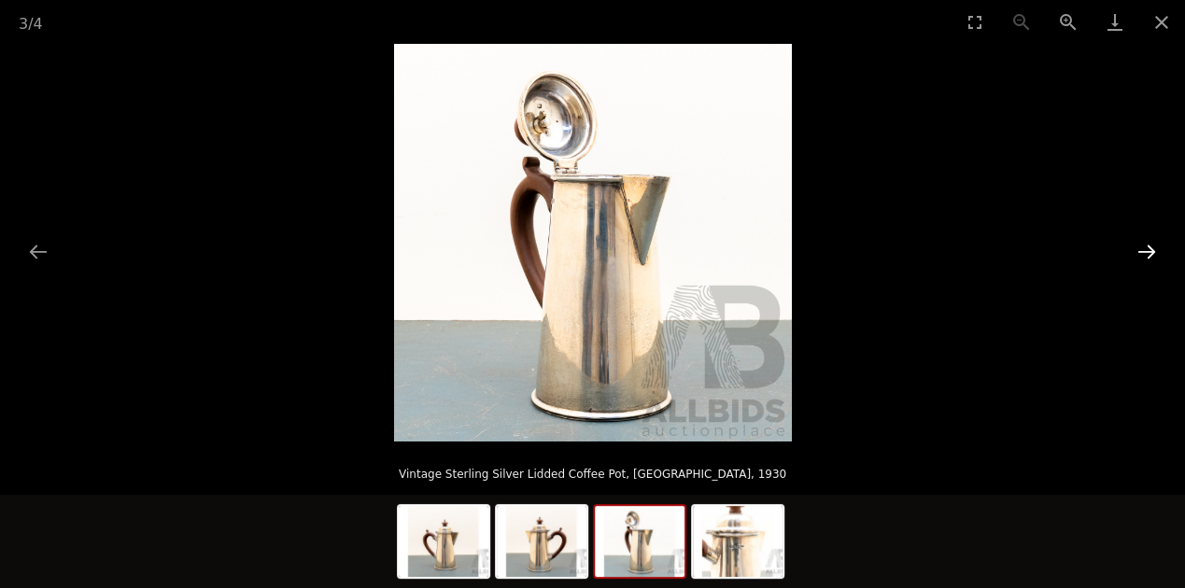
click at [1146, 247] on button "Next slide" at bounding box center [1146, 251] width 39 height 36
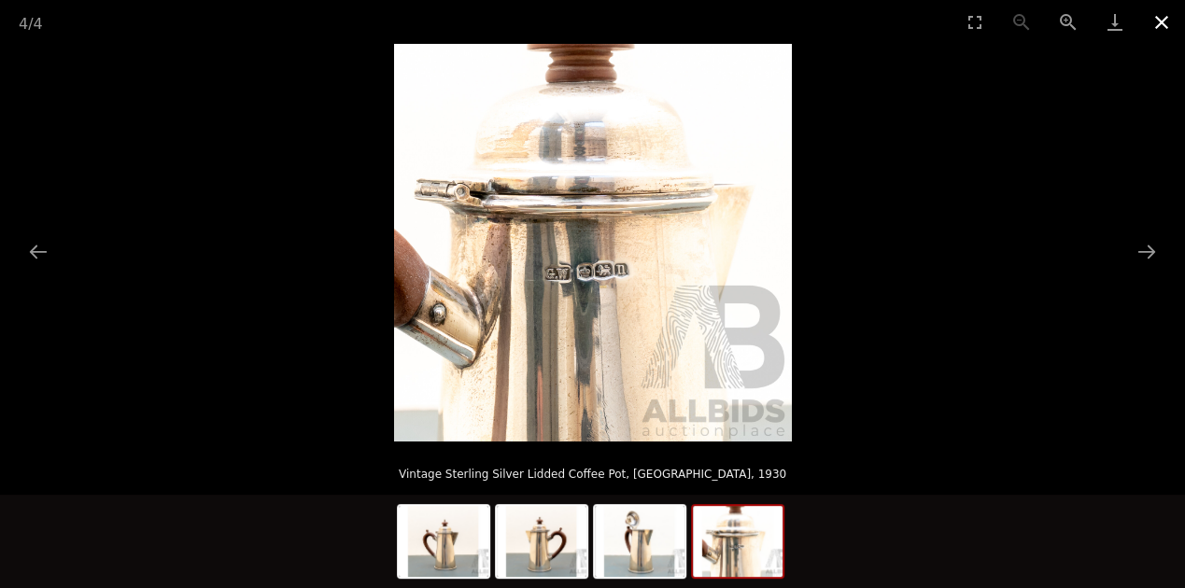
click at [1165, 20] on button "Close gallery" at bounding box center [1161, 22] width 47 height 44
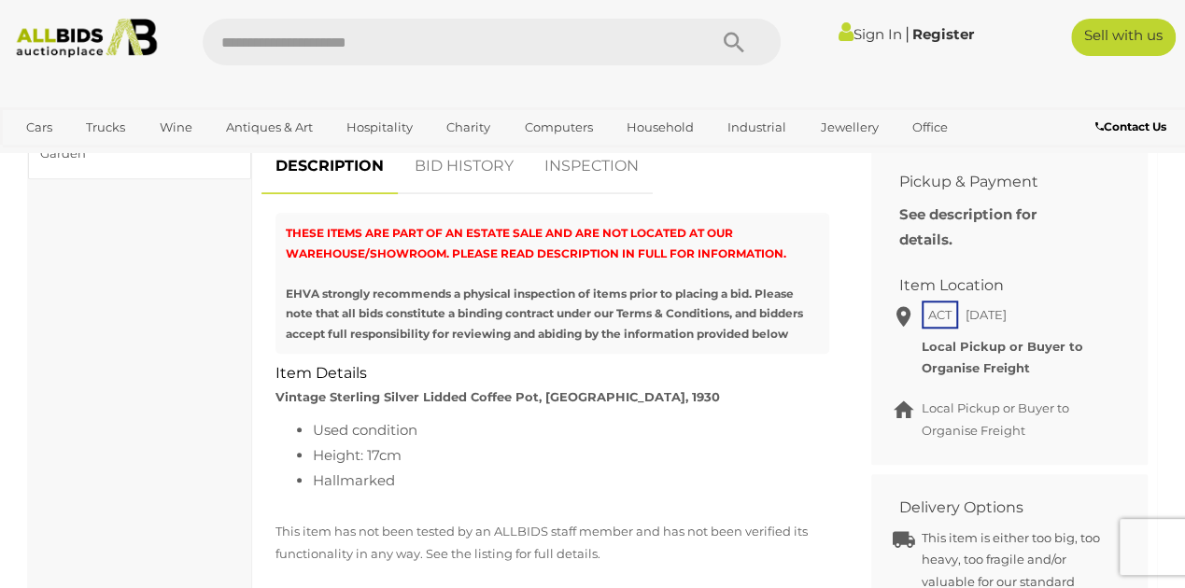
scroll to position [747, 0]
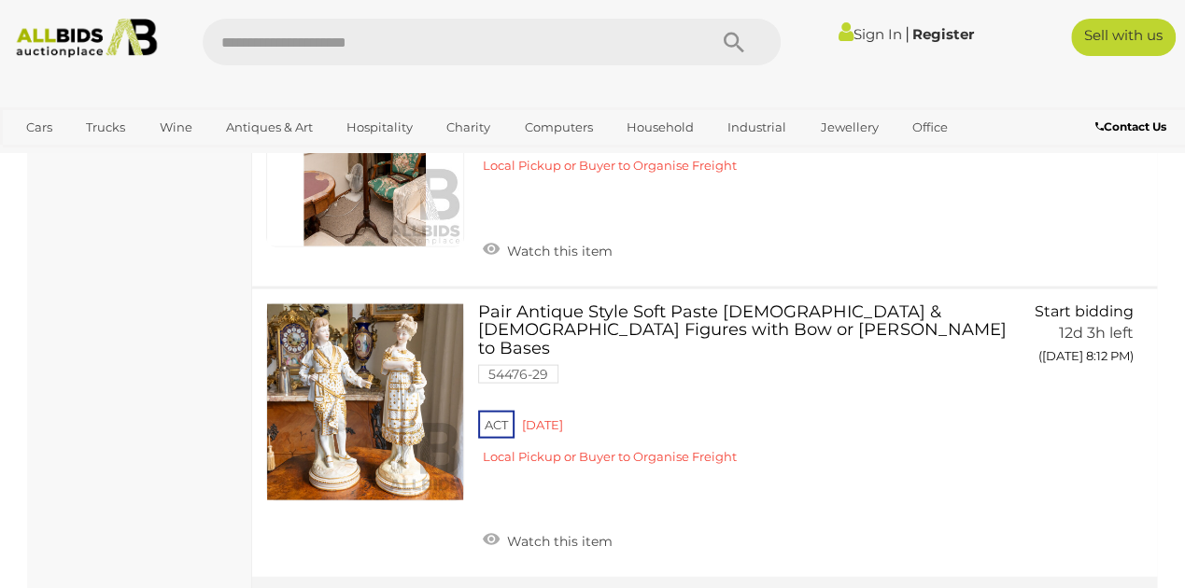
scroll to position [26773, 0]
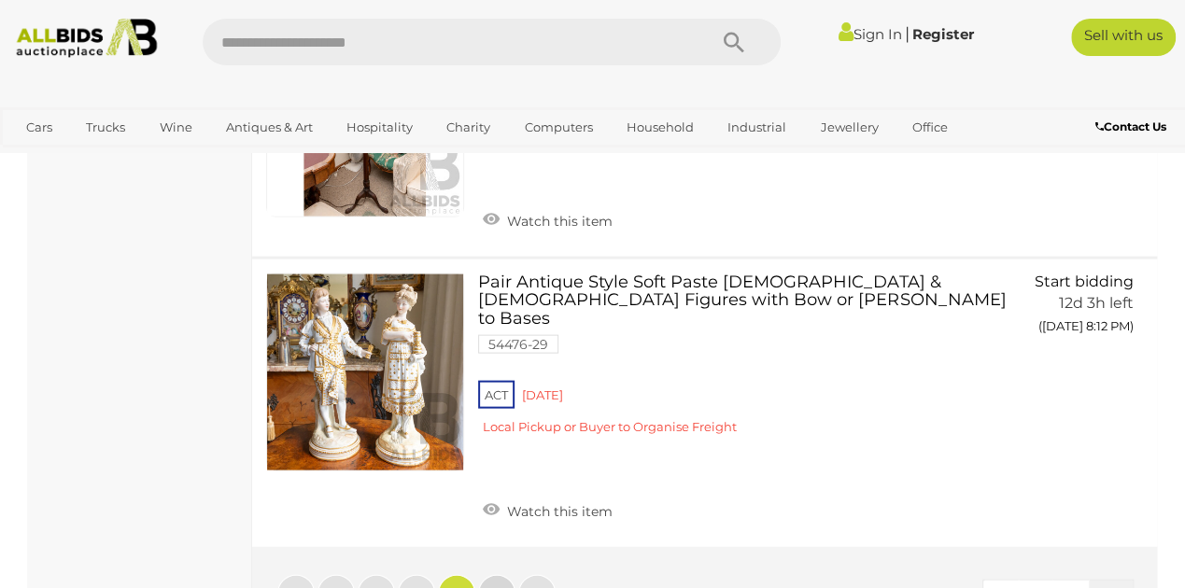
click at [495, 585] on span "5" at bounding box center [496, 593] width 7 height 17
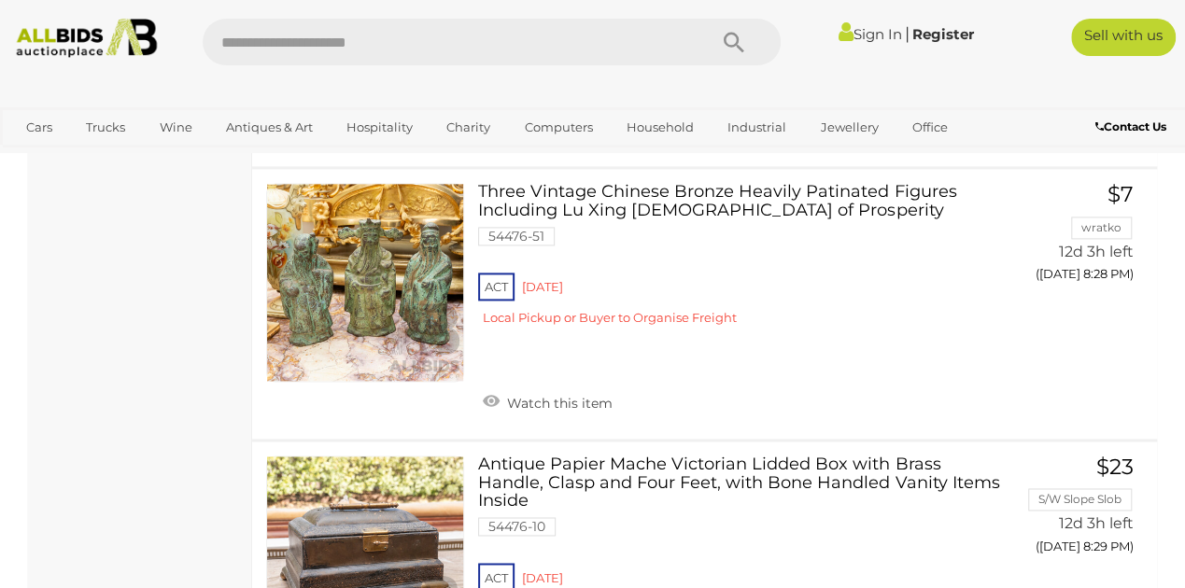
scroll to position [4630, 0]
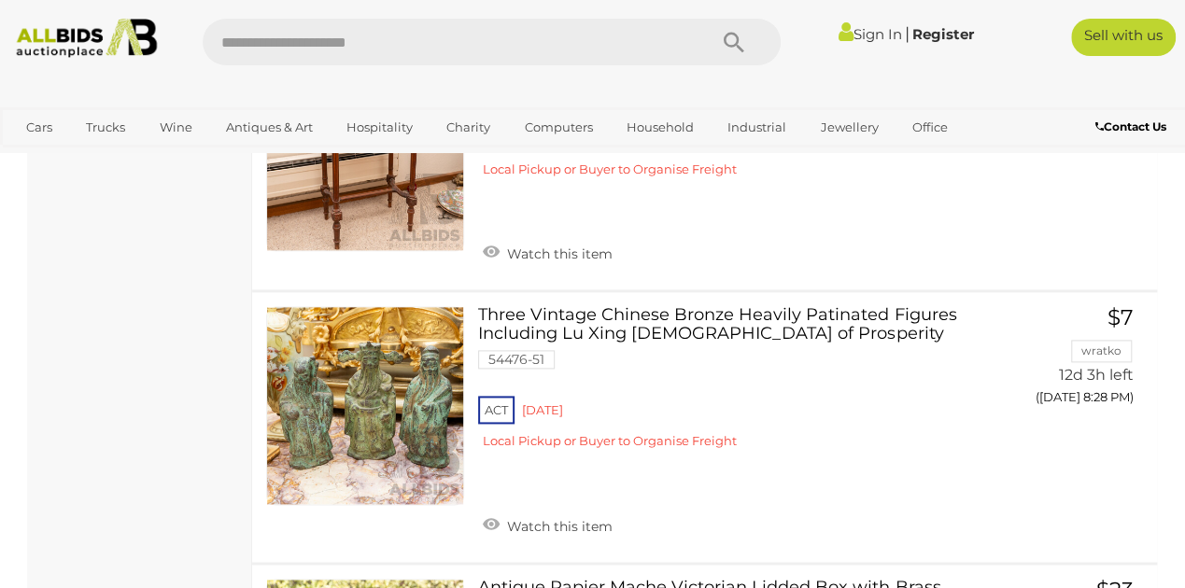
scroll to position [273, 0]
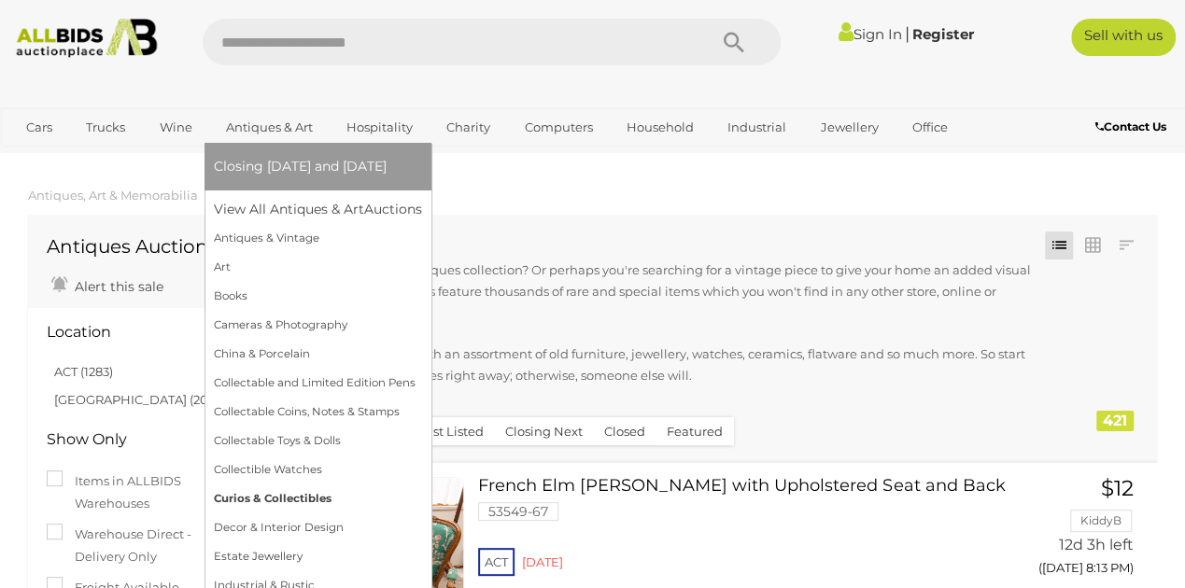
click at [304, 500] on link "Curios & Collectibles" at bounding box center [318, 499] width 208 height 29
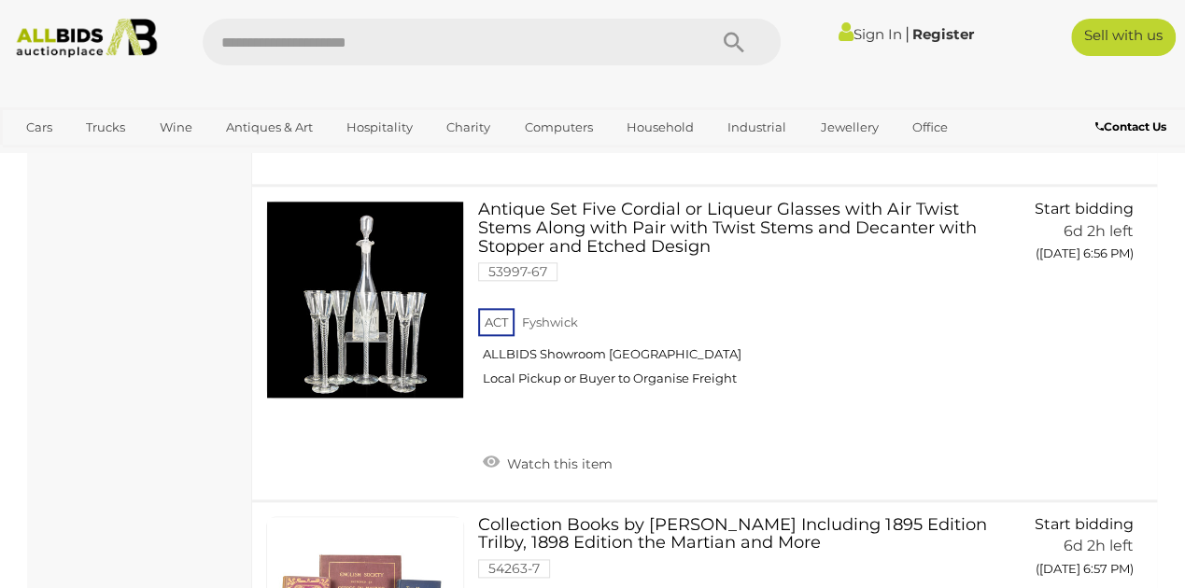
scroll to position [19589, 0]
